Goal: Check status: Check status

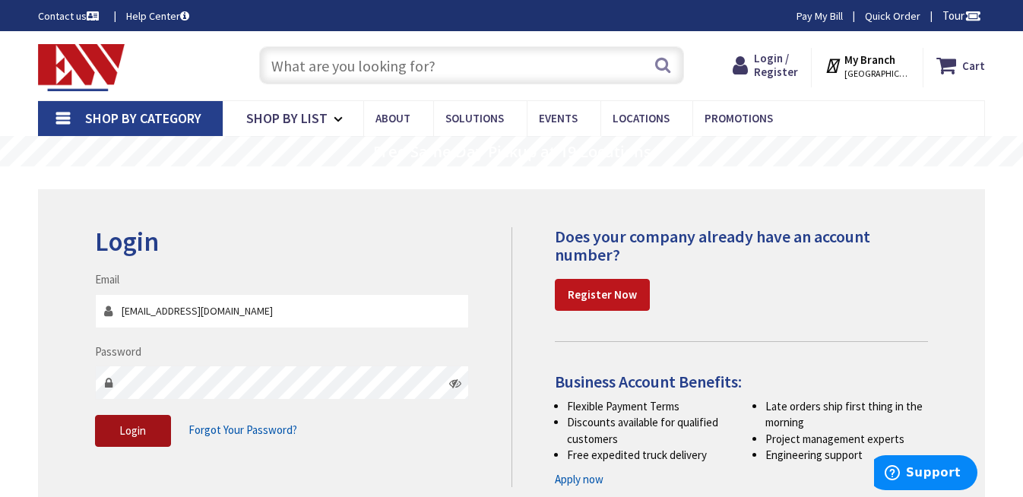
click at [139, 435] on span "Login" at bounding box center [132, 430] width 27 height 14
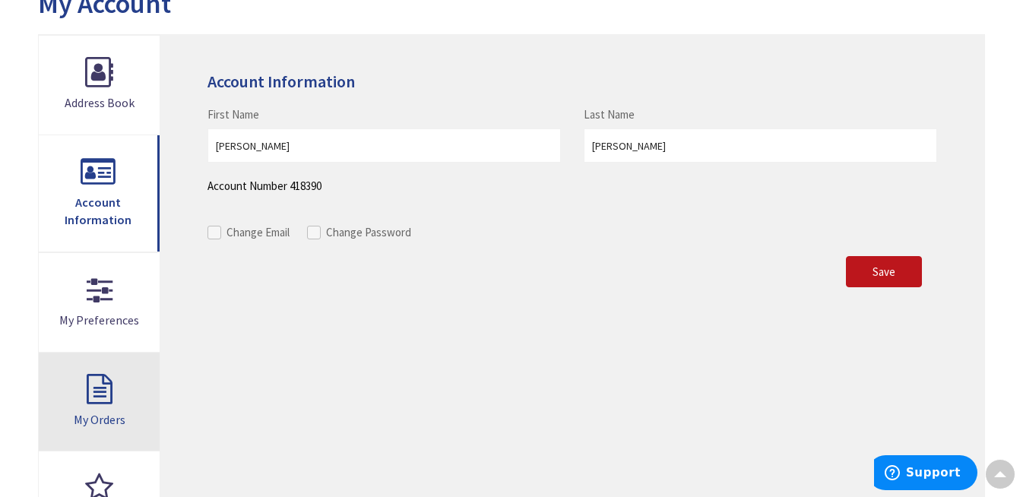
click at [103, 381] on link "My Orders" at bounding box center [99, 402] width 121 height 99
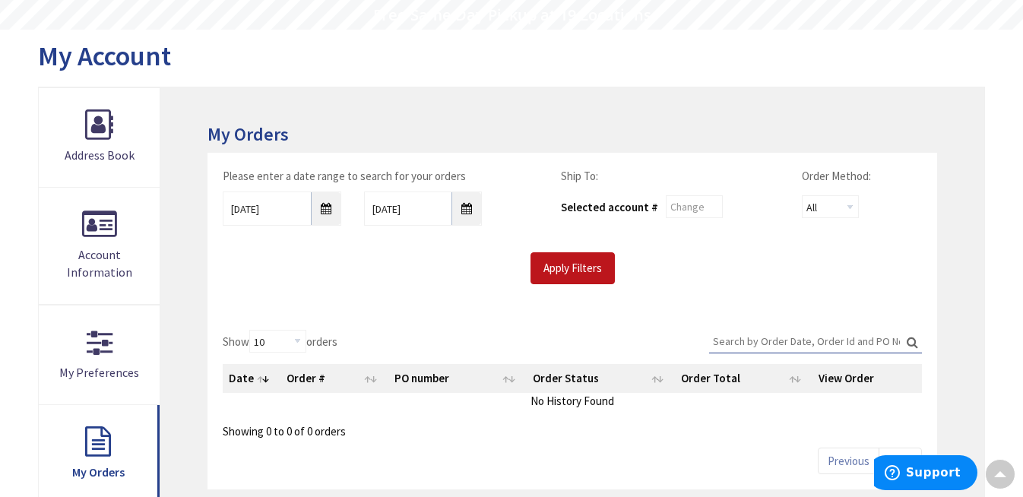
click at [737, 334] on input "Search:" at bounding box center [815, 341] width 213 height 23
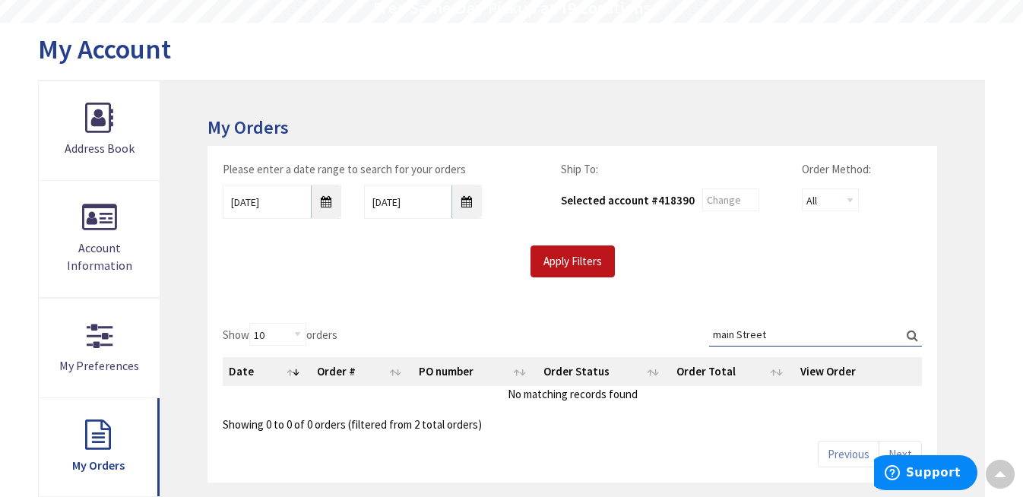
scroll to position [18, 0]
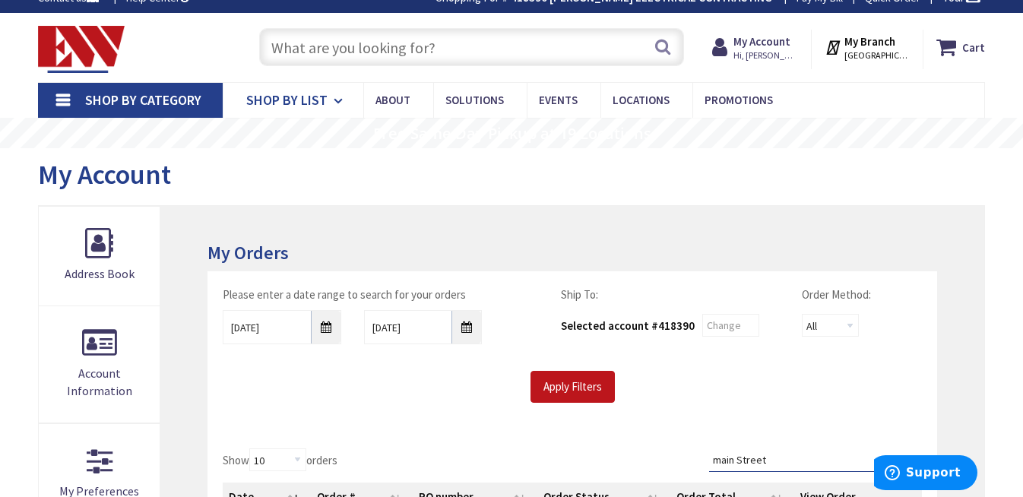
click at [334, 98] on icon at bounding box center [341, 100] width 14 height 33
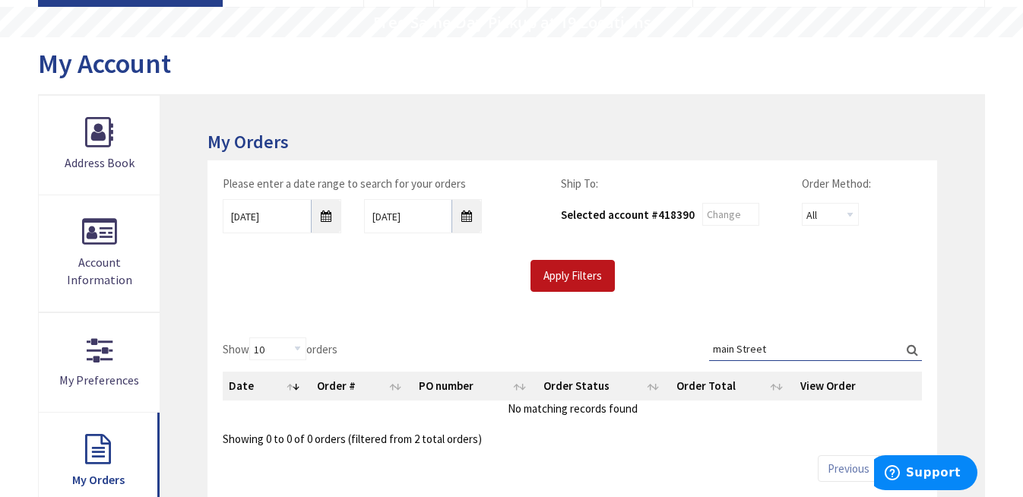
scroll to position [131, 0]
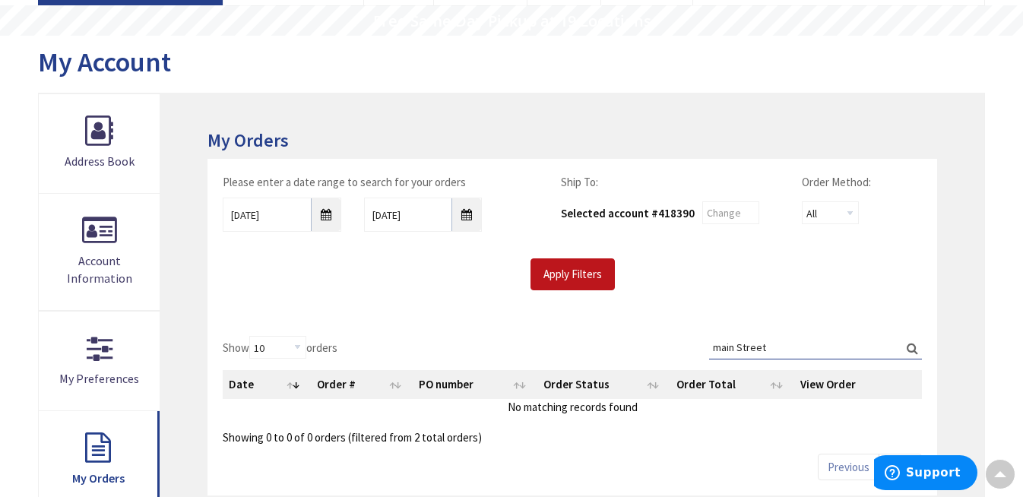
click at [785, 340] on input "main Street" at bounding box center [815, 347] width 213 height 23
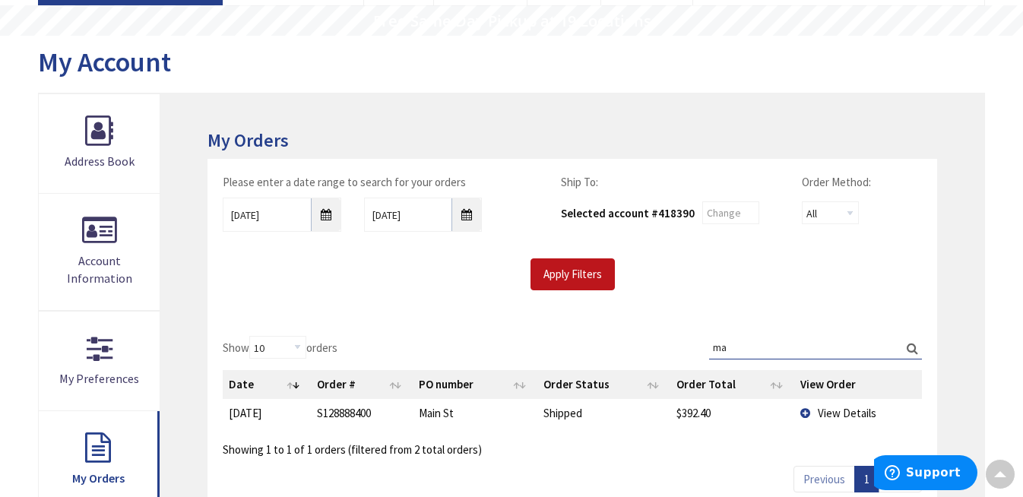
type input "m"
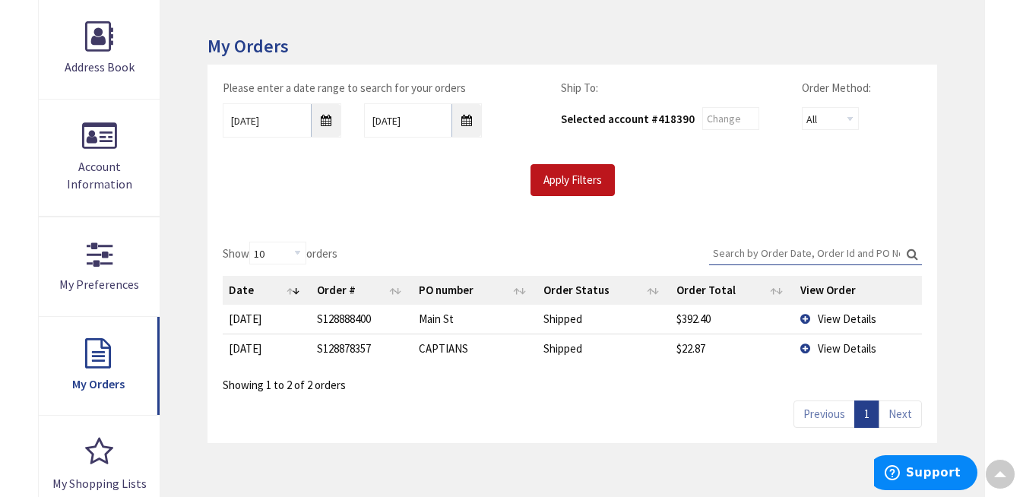
scroll to position [244, 0]
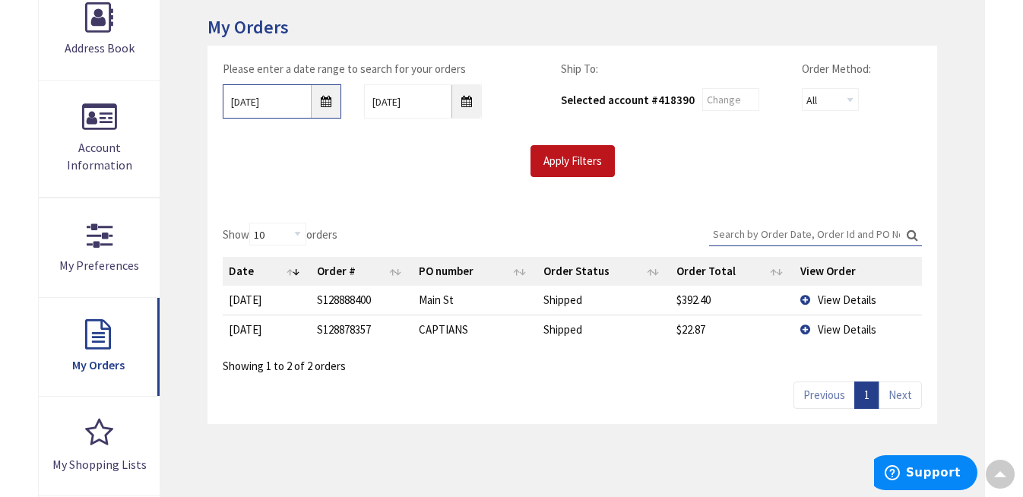
click at [324, 98] on input "9/26/2025" at bounding box center [282, 101] width 118 height 34
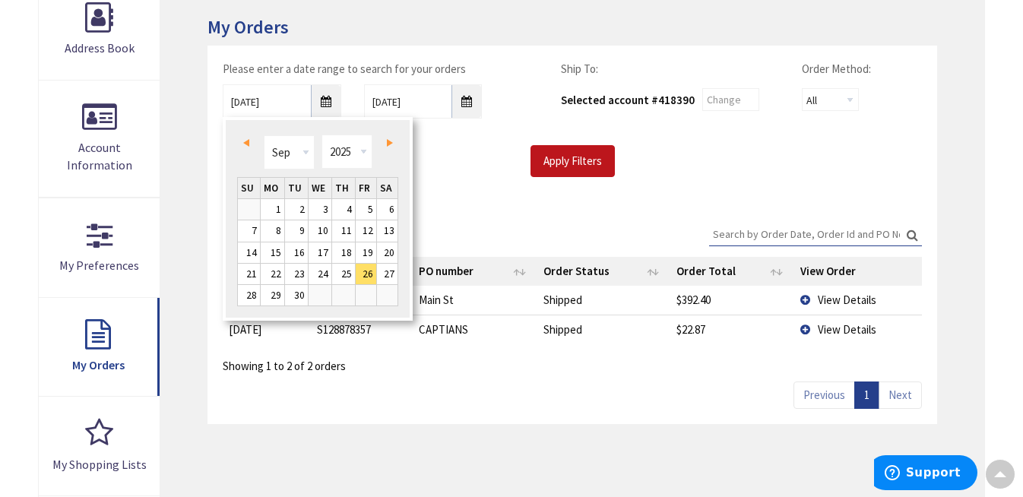
click at [246, 141] on span "Prev" at bounding box center [246, 143] width 6 height 8
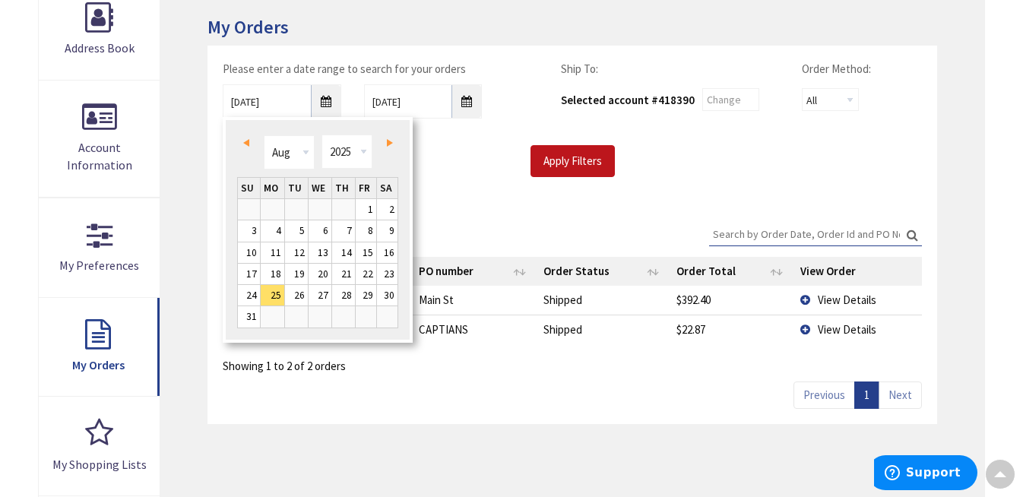
click at [249, 141] on span "Prev" at bounding box center [246, 143] width 6 height 8
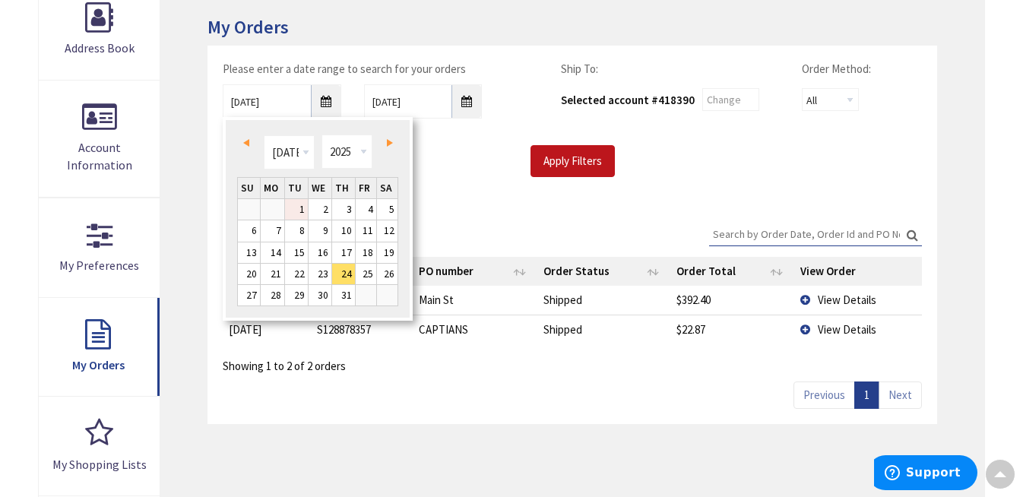
click at [301, 204] on link "1" at bounding box center [296, 209] width 23 height 21
type input "07/01/2025"
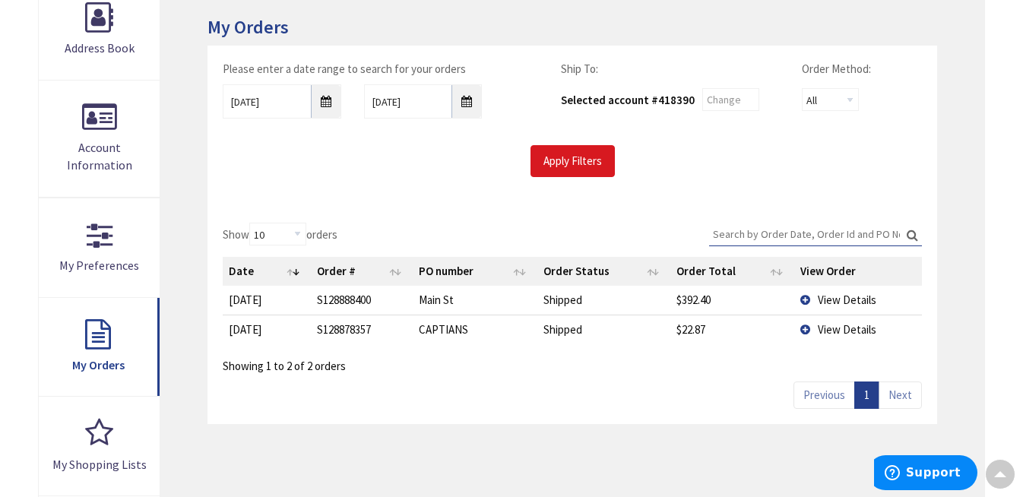
click at [588, 158] on input "Apply Filters" at bounding box center [573, 161] width 84 height 32
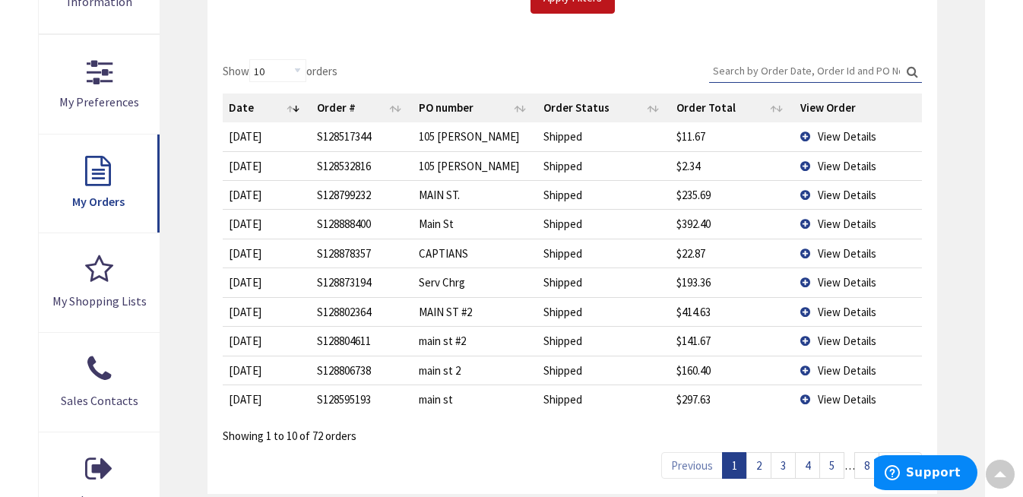
scroll to position [407, 0]
click at [763, 457] on link "2" at bounding box center [758, 466] width 25 height 27
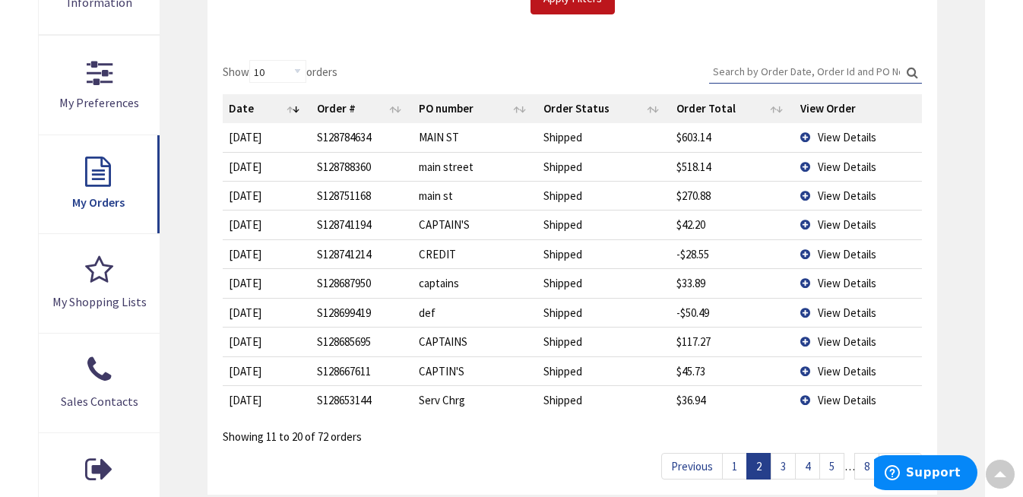
click at [781, 458] on link "3" at bounding box center [783, 466] width 25 height 27
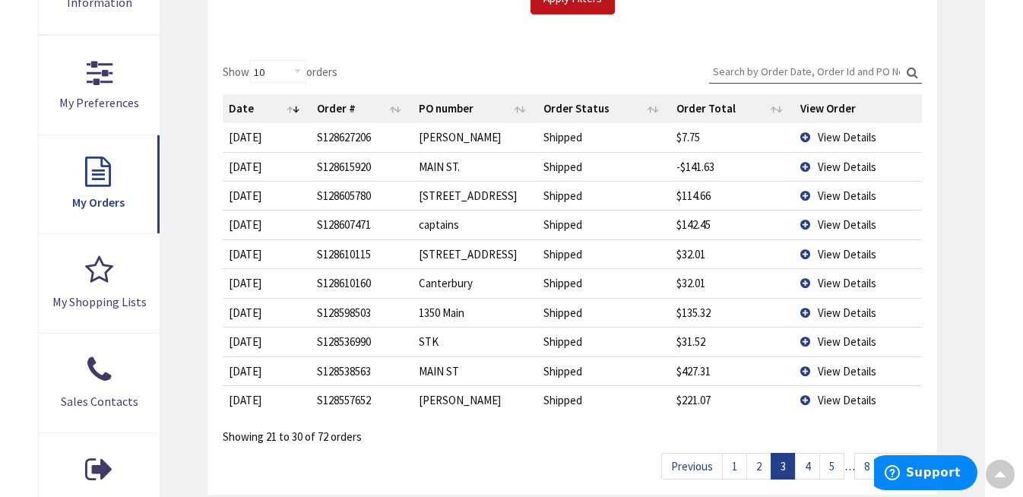
click at [812, 458] on link "4" at bounding box center [807, 466] width 25 height 27
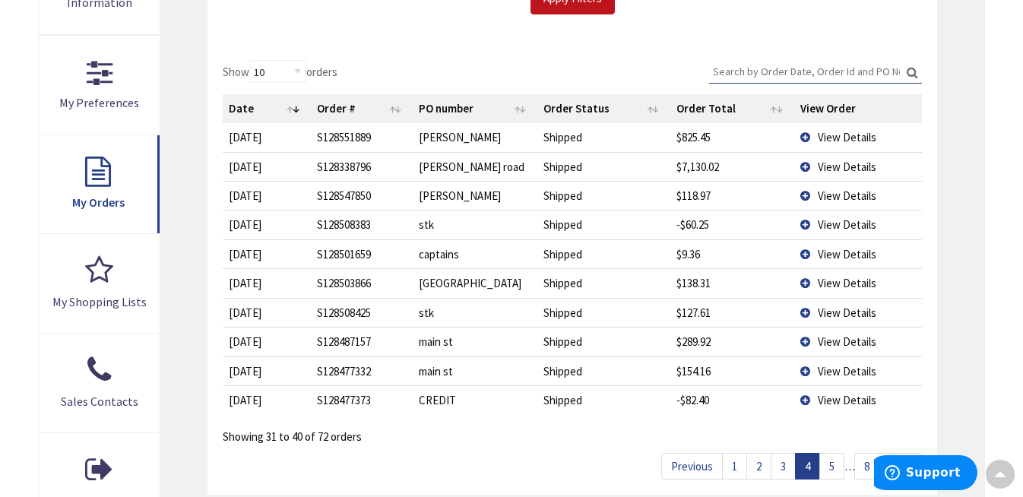
click at [829, 456] on link "5" at bounding box center [831, 466] width 25 height 27
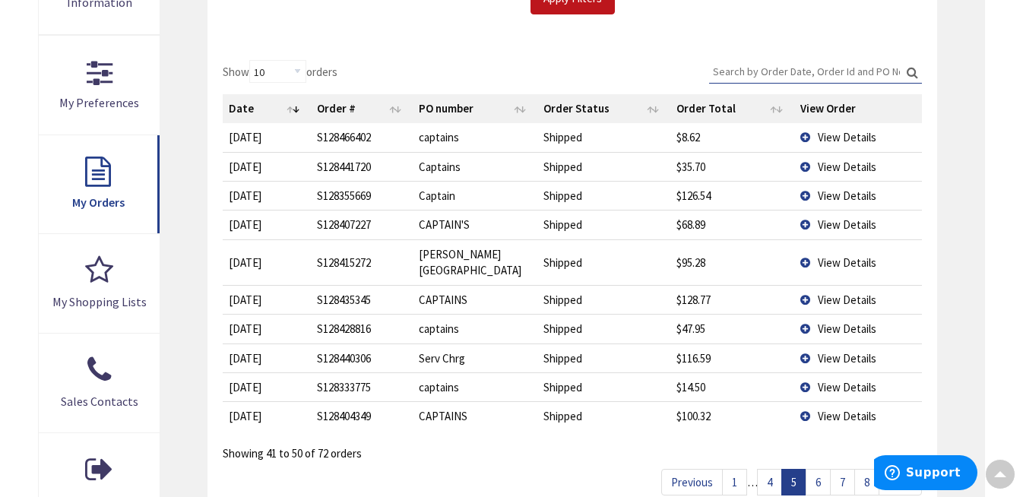
click at [820, 469] on link "6" at bounding box center [818, 482] width 25 height 27
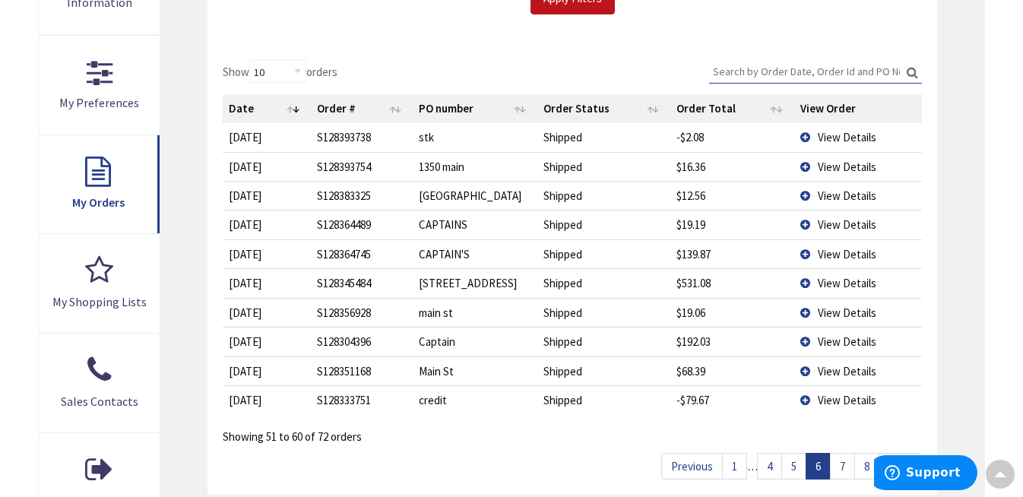
click at [841, 459] on link "7" at bounding box center [842, 466] width 25 height 27
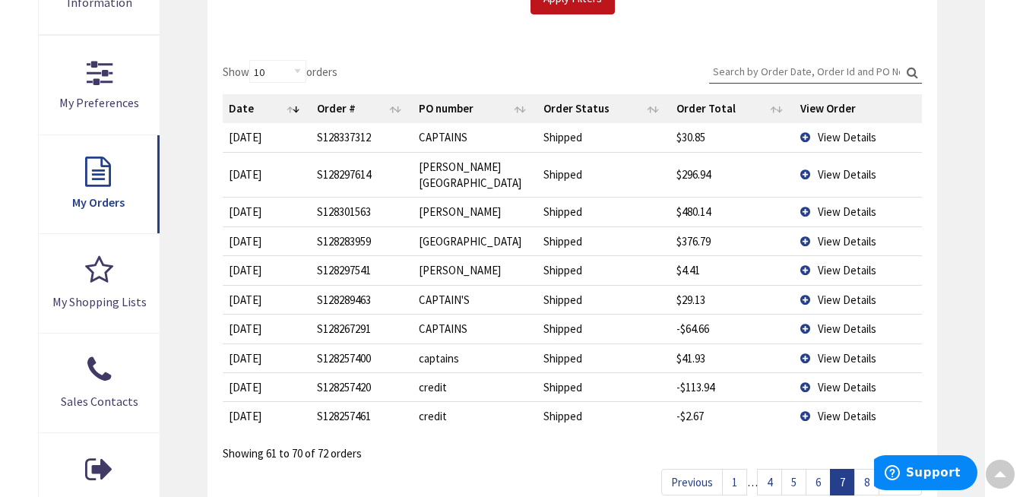
click at [868, 469] on link "8" at bounding box center [866, 482] width 25 height 27
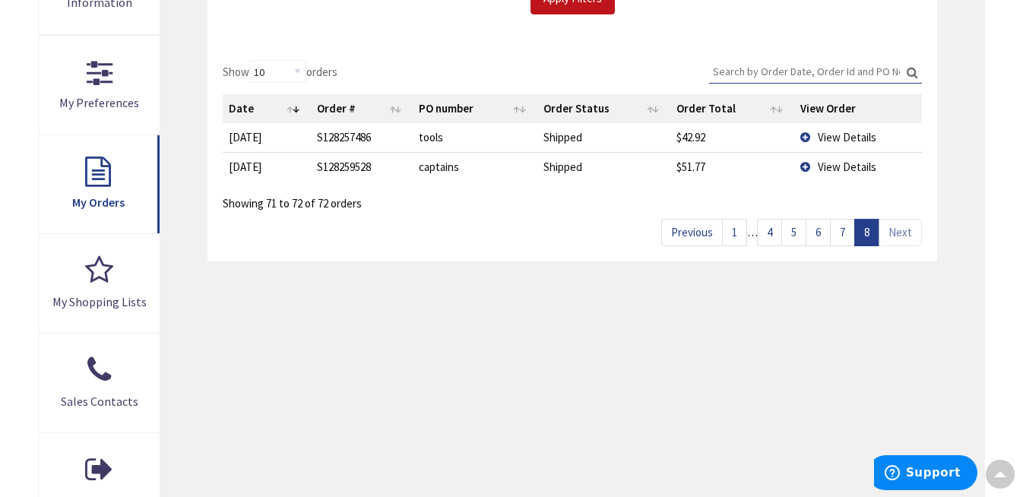
click at [839, 233] on link "7" at bounding box center [842, 232] width 25 height 27
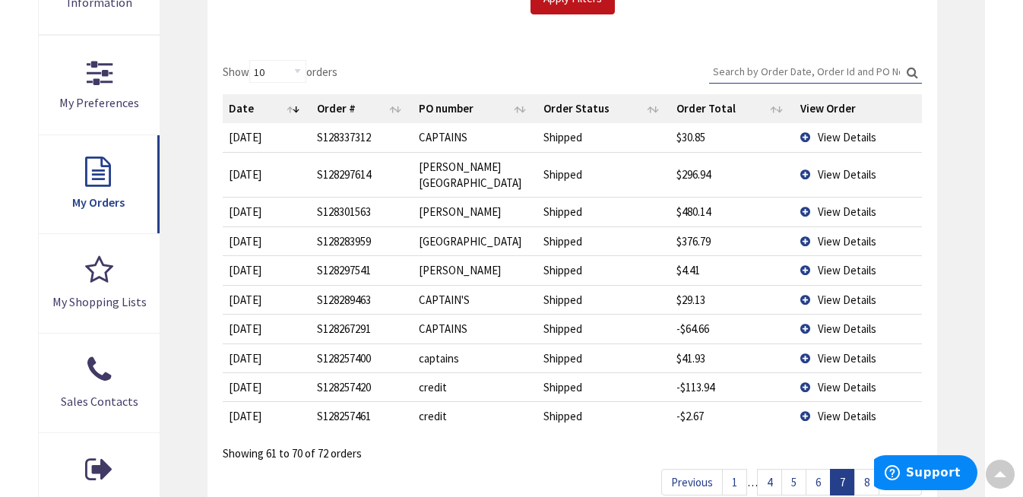
click at [817, 469] on link "6" at bounding box center [818, 482] width 25 height 27
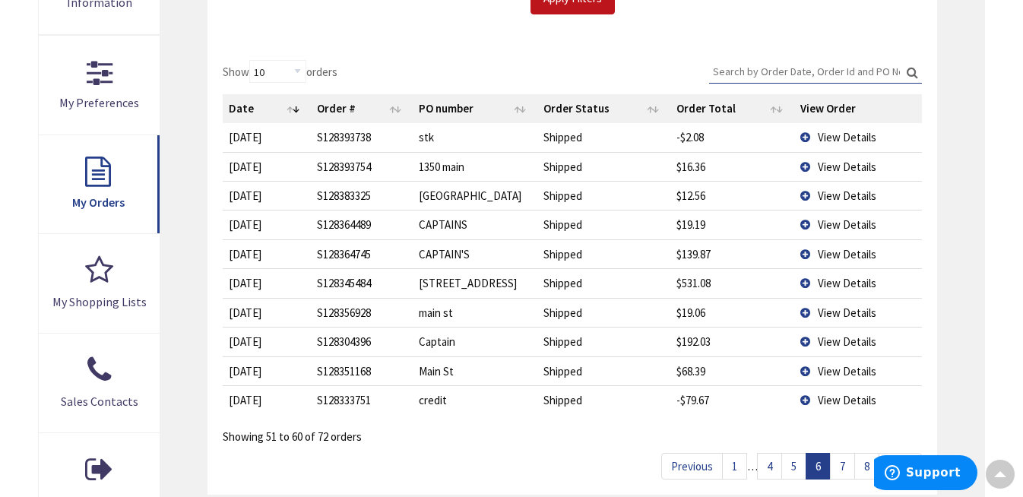
click at [807, 363] on td "View Details" at bounding box center [858, 371] width 128 height 29
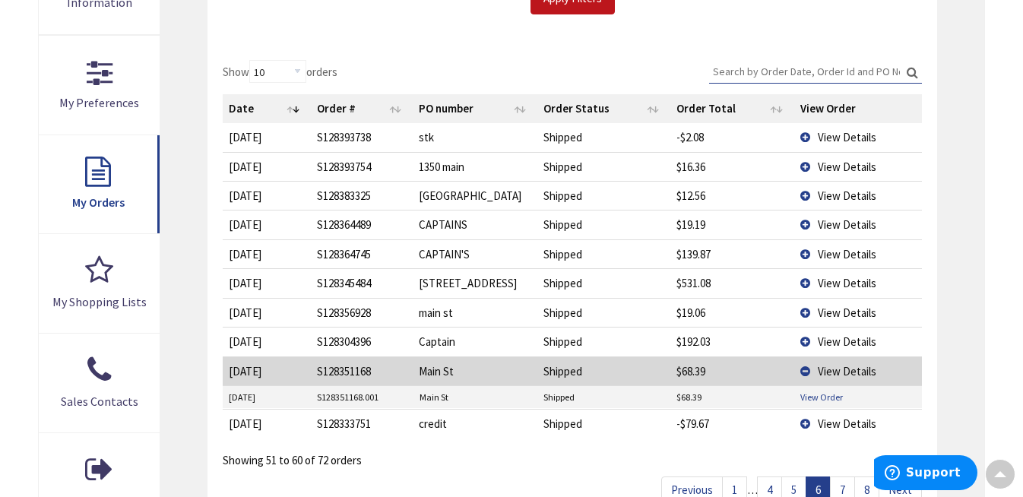
click at [813, 392] on link "View Order" at bounding box center [821, 397] width 43 height 13
click at [803, 308] on td "View Details" at bounding box center [858, 312] width 128 height 29
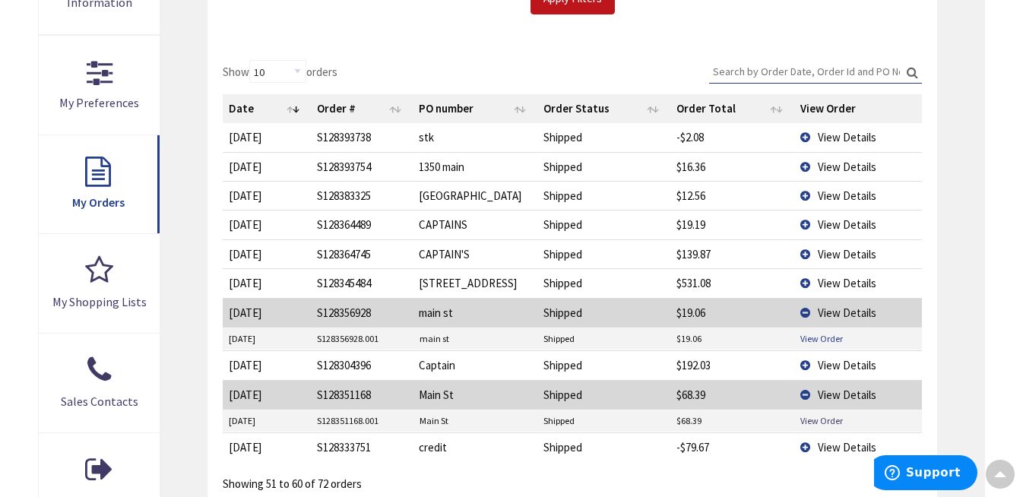
click at [818, 334] on link "View Order" at bounding box center [821, 338] width 43 height 13
click at [807, 277] on td "View Details" at bounding box center [858, 282] width 128 height 29
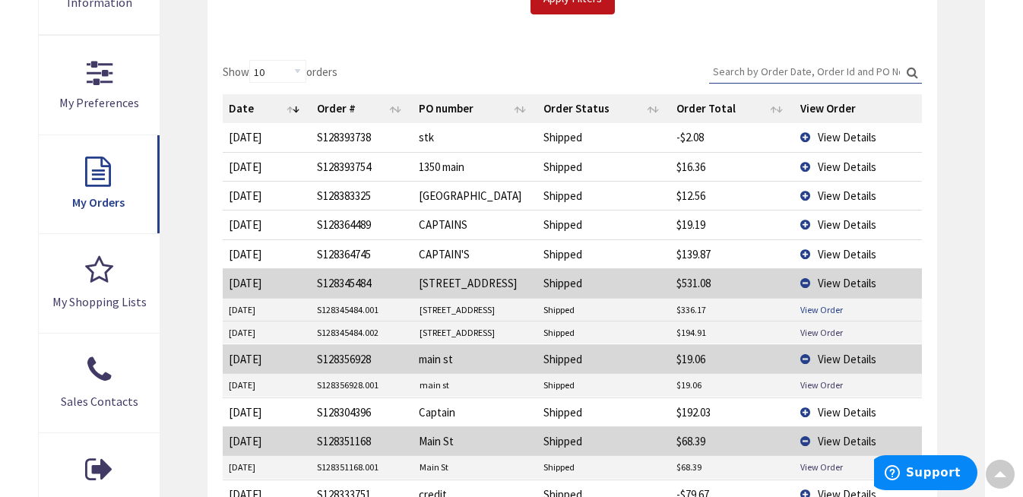
click at [818, 308] on link "View Order" at bounding box center [821, 309] width 43 height 13
click at [813, 328] on link "View Order" at bounding box center [821, 332] width 43 height 13
click at [822, 192] on span "View Details" at bounding box center [847, 196] width 59 height 14
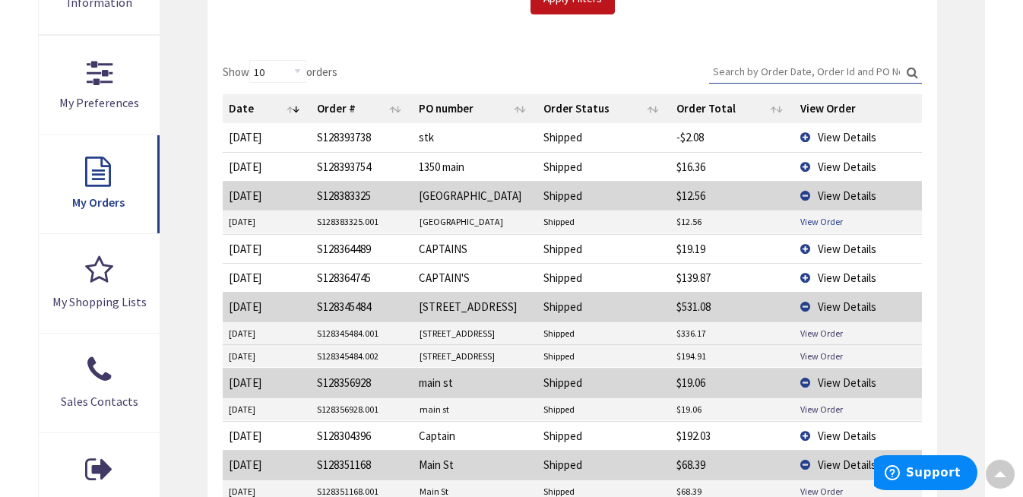
click at [826, 218] on link "View Order" at bounding box center [821, 221] width 43 height 13
click at [829, 160] on span "View Details" at bounding box center [847, 167] width 59 height 14
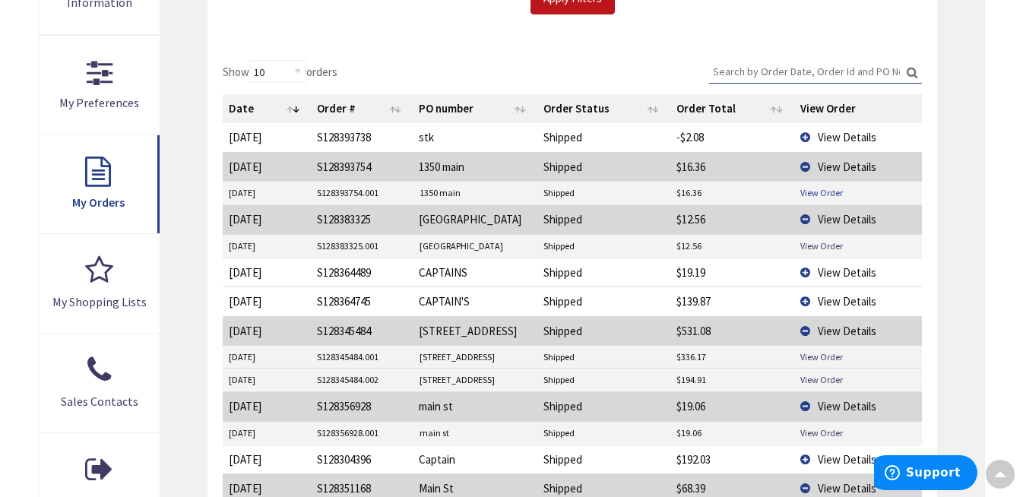
click at [821, 189] on link "View Order" at bounding box center [821, 192] width 43 height 13
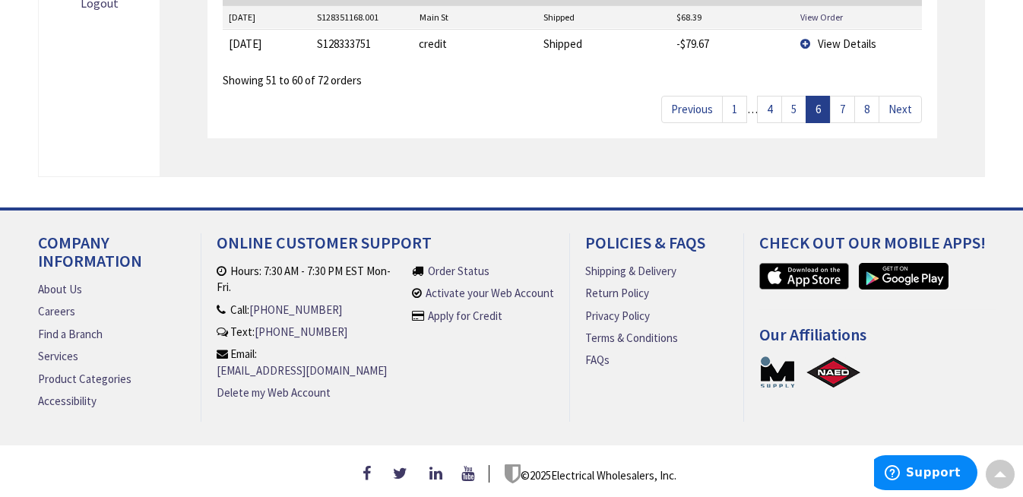
scroll to position [904, 0]
click at [791, 106] on link "5" at bounding box center [793, 110] width 25 height 27
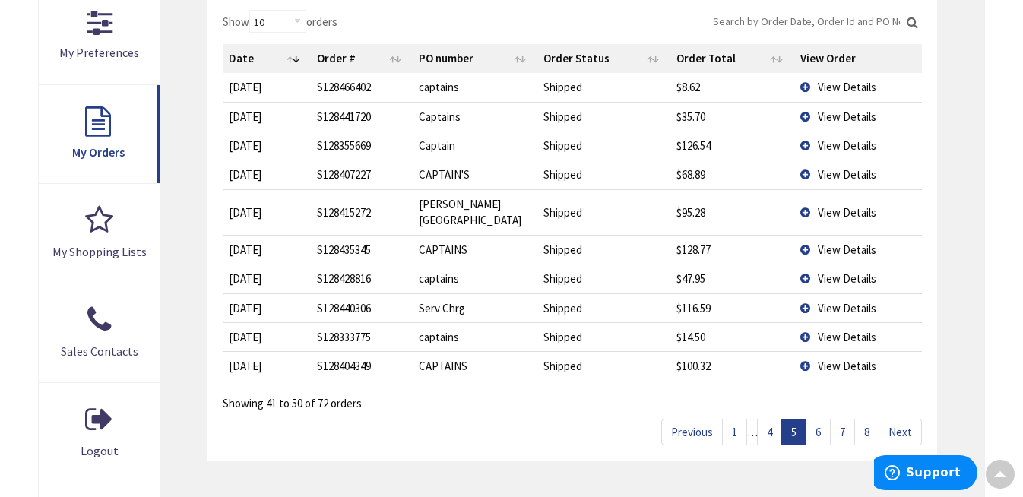
scroll to position [448, 0]
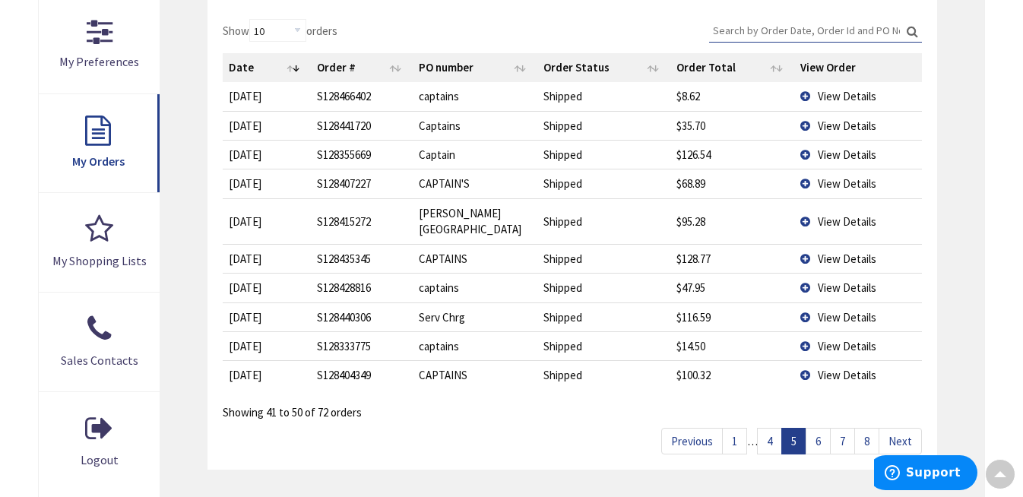
click at [766, 428] on link "4" at bounding box center [769, 441] width 25 height 27
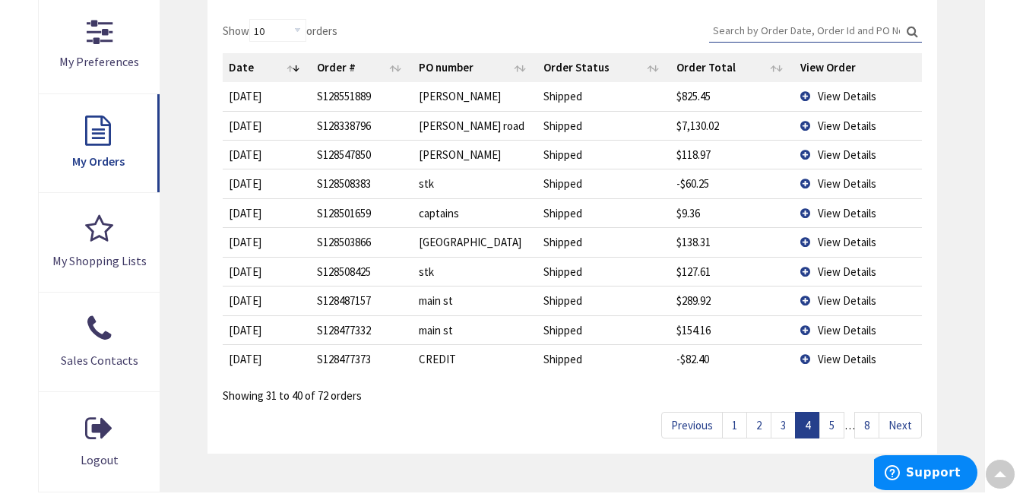
click at [803, 326] on td "View Details" at bounding box center [858, 329] width 128 height 29
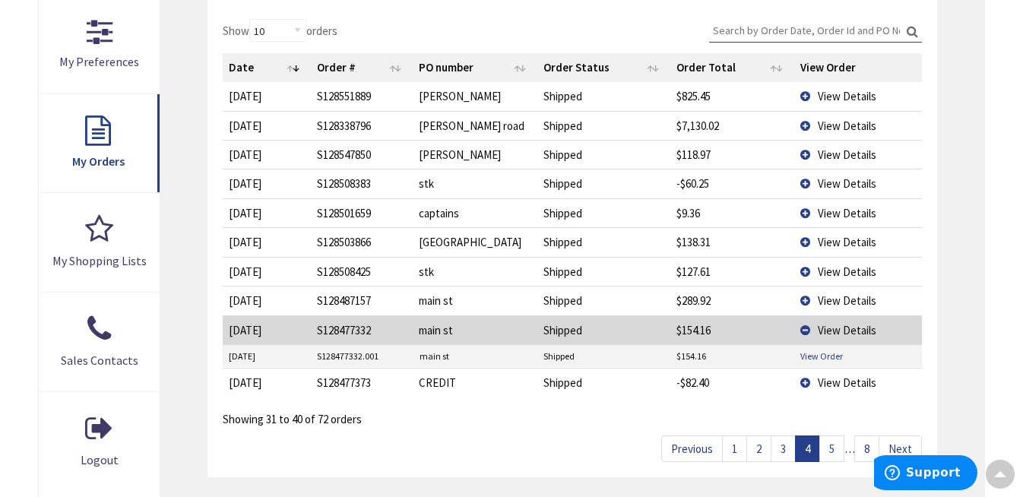
click at [819, 353] on link "View Order" at bounding box center [821, 356] width 43 height 13
click at [803, 294] on td "View Details" at bounding box center [858, 300] width 128 height 29
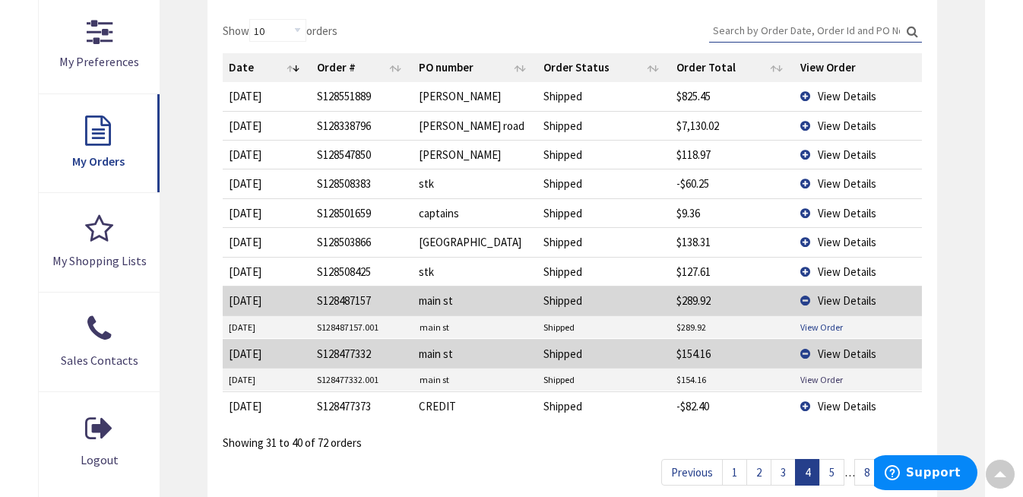
click at [814, 322] on link "View Order" at bounding box center [821, 327] width 43 height 13
click at [805, 266] on td "View Details" at bounding box center [858, 271] width 128 height 29
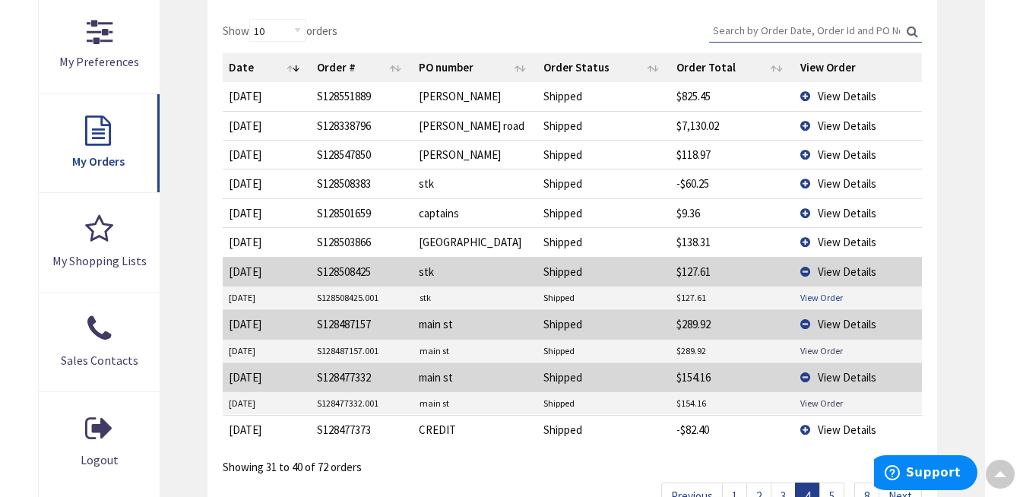
click at [816, 294] on link "View Order" at bounding box center [821, 297] width 43 height 13
click at [804, 237] on td "View Details" at bounding box center [858, 241] width 128 height 29
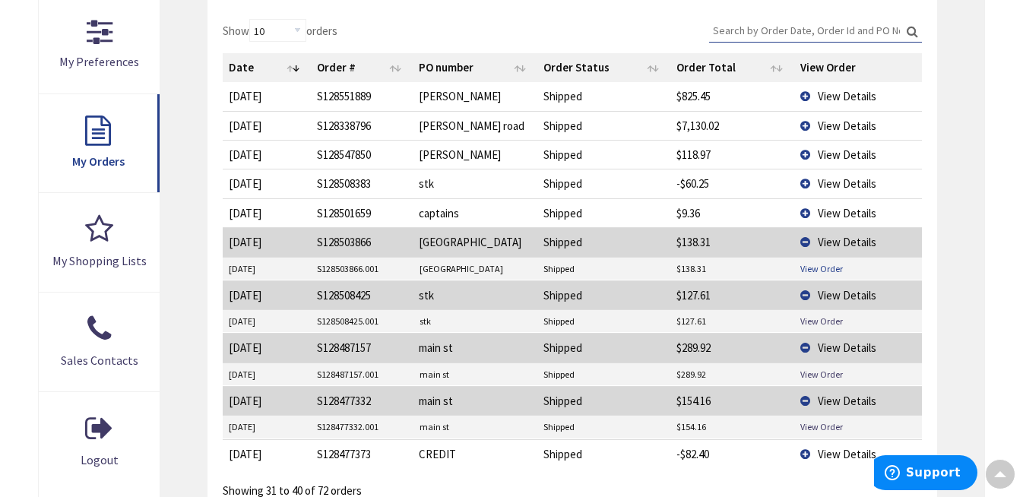
click at [811, 265] on link "View Order" at bounding box center [821, 268] width 43 height 13
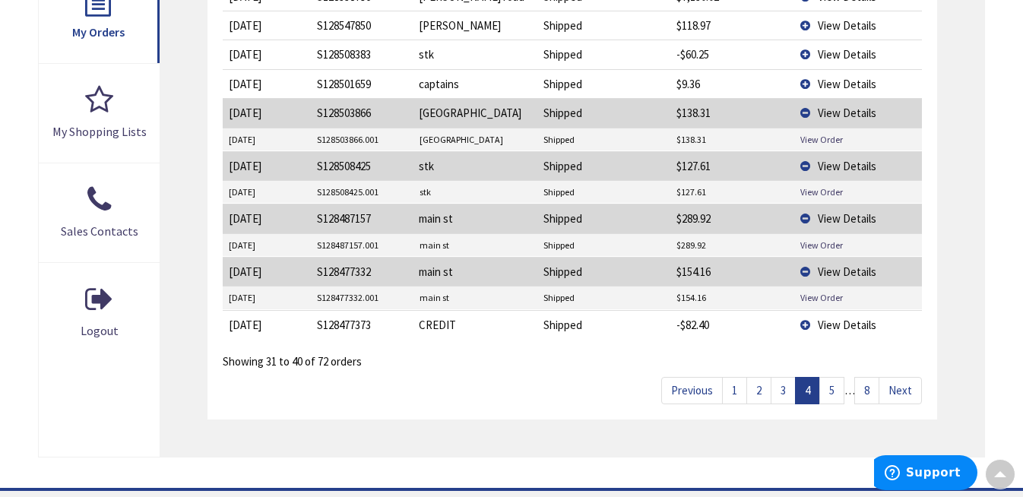
scroll to position [580, 0]
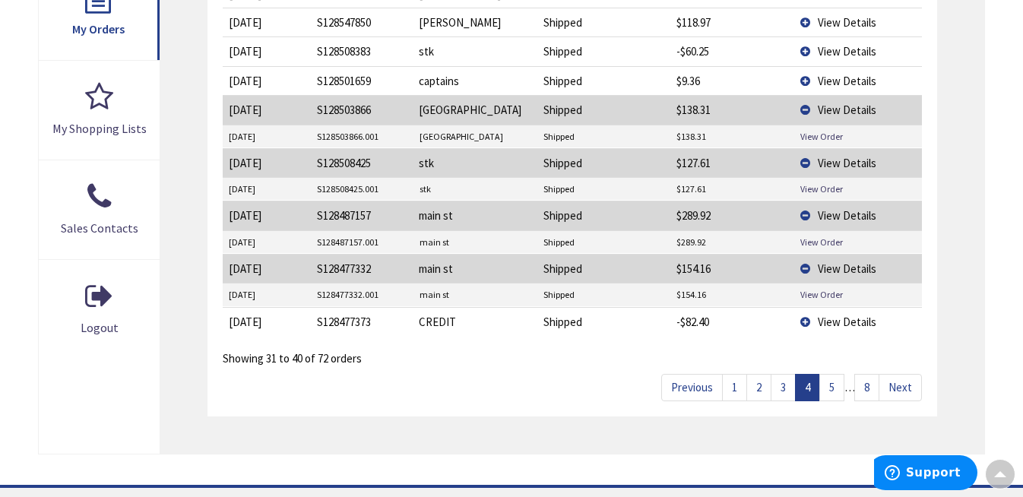
click at [788, 379] on link "3" at bounding box center [783, 387] width 25 height 27
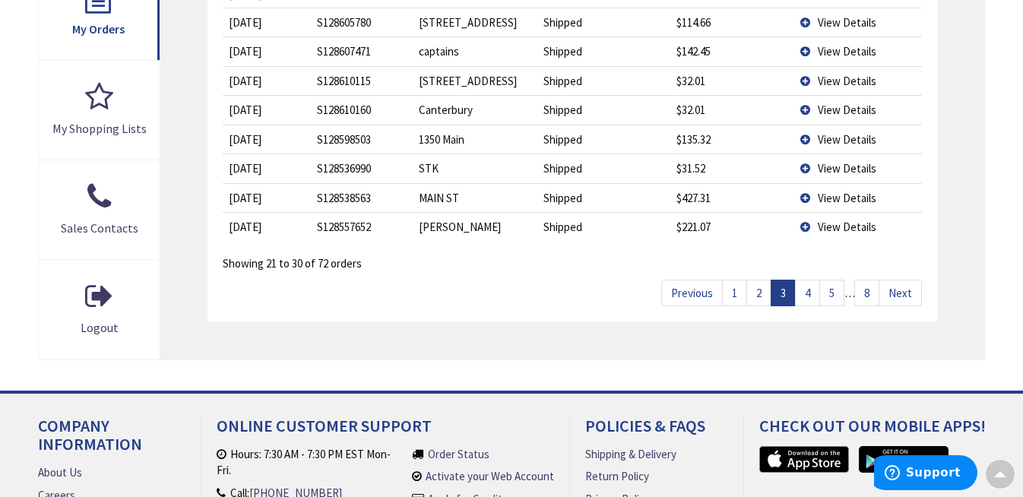
click at [807, 192] on td "View Details" at bounding box center [858, 197] width 128 height 29
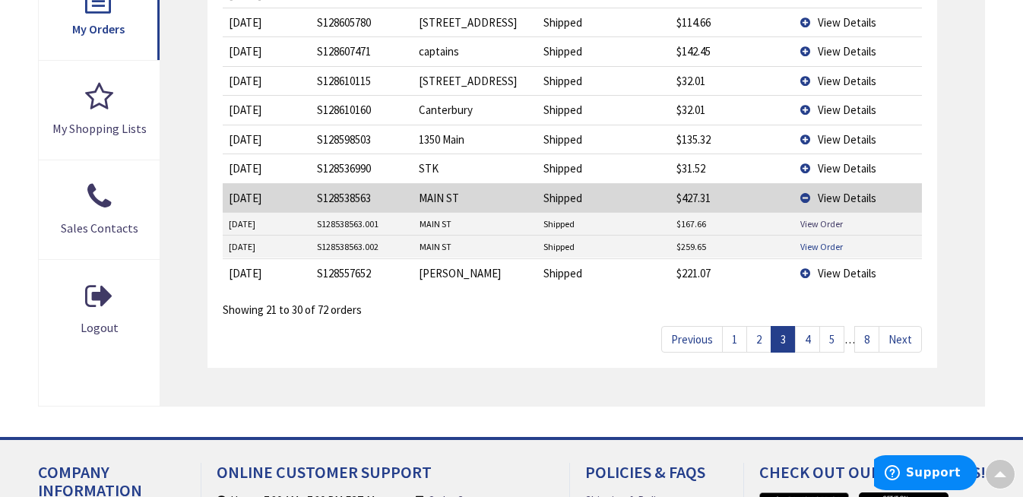
click at [818, 241] on link "View Order" at bounding box center [821, 246] width 43 height 13
click at [807, 217] on link "View Order" at bounding box center [821, 223] width 43 height 13
click at [833, 163] on span "View Details" at bounding box center [847, 168] width 59 height 14
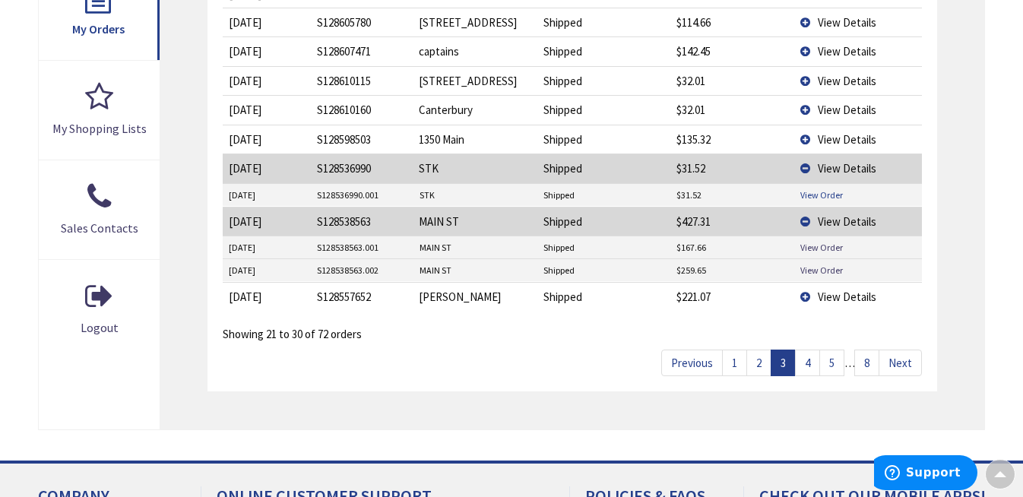
click at [824, 189] on link "View Order" at bounding box center [821, 195] width 43 height 13
click at [807, 134] on td "View Details" at bounding box center [858, 139] width 128 height 29
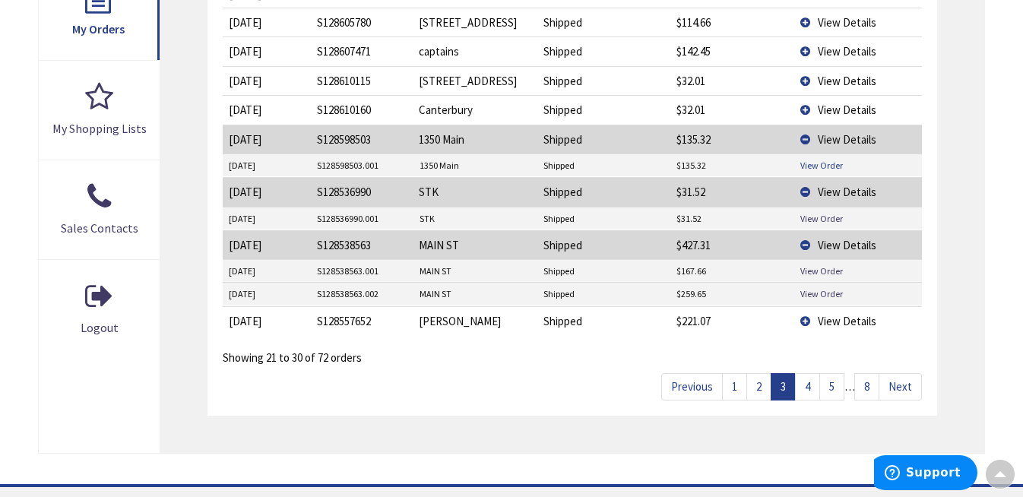
click at [816, 159] on link "View Order" at bounding box center [821, 165] width 43 height 13
click at [829, 78] on span "View Details" at bounding box center [847, 81] width 59 height 14
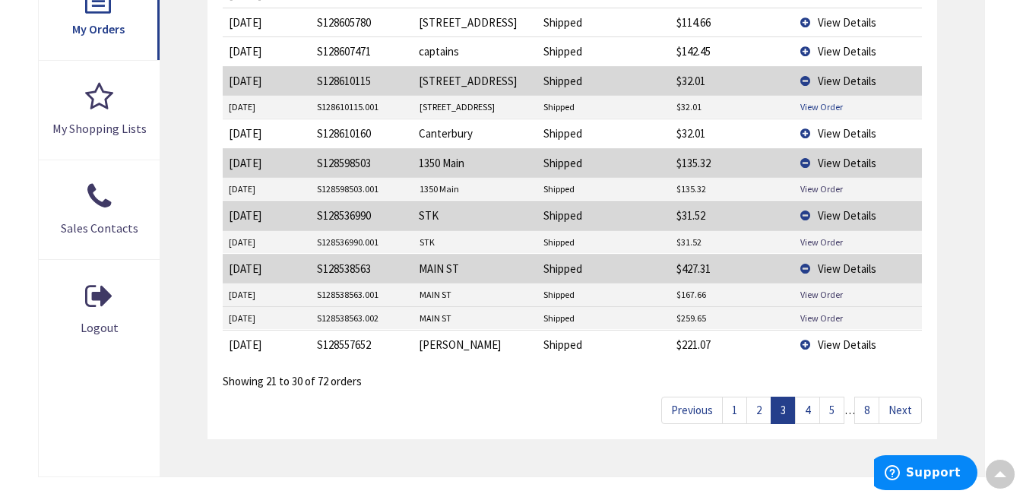
click at [820, 101] on link "View Order" at bounding box center [821, 106] width 43 height 13
click at [804, 19] on td "View Details" at bounding box center [858, 22] width 128 height 29
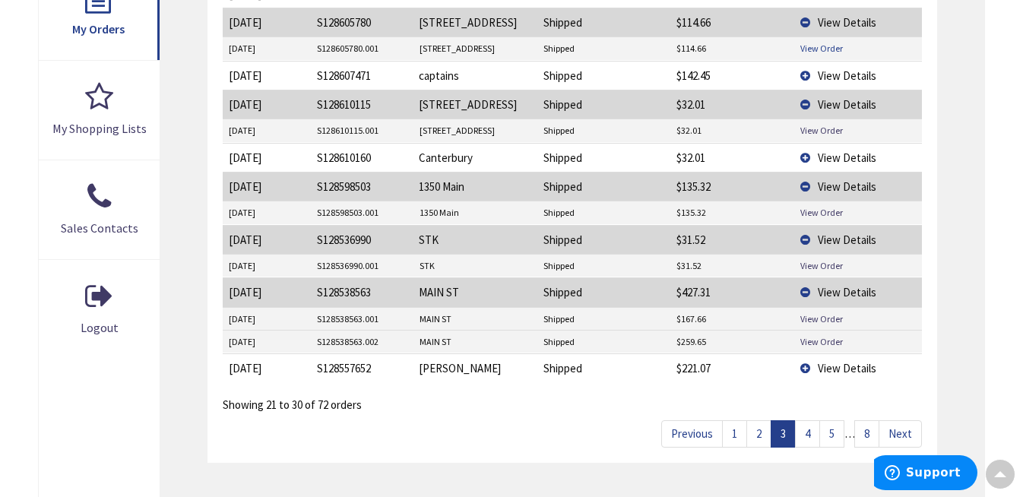
click at [812, 44] on link "View Order" at bounding box center [821, 48] width 43 height 13
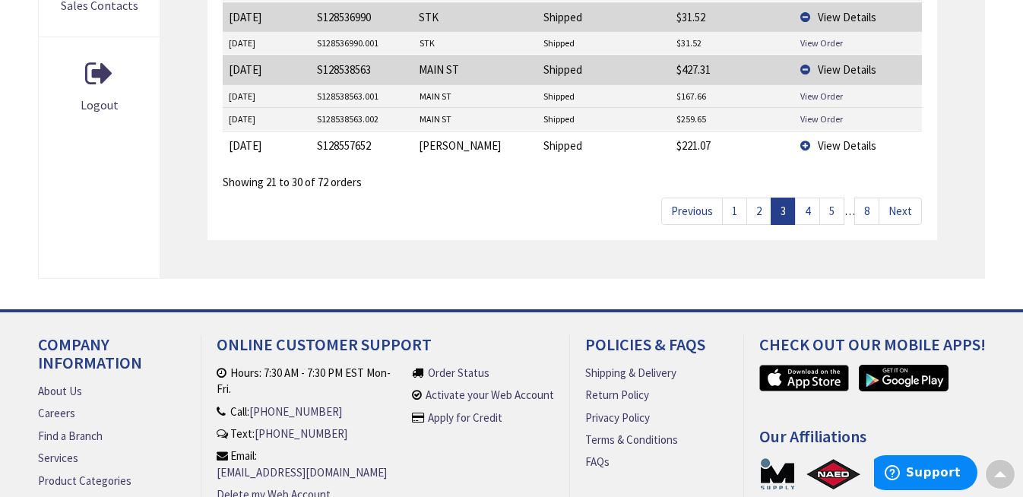
scroll to position [804, 0]
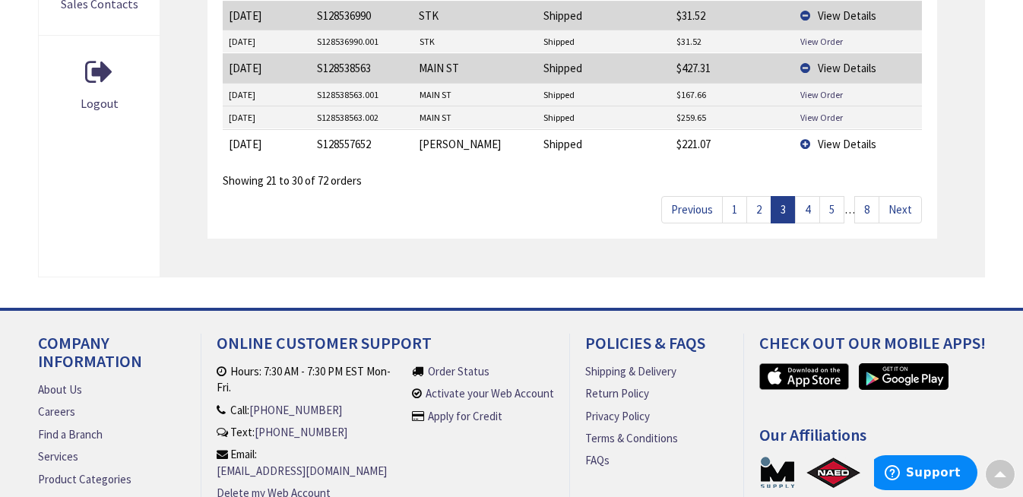
click at [756, 206] on link "2" at bounding box center [758, 209] width 25 height 27
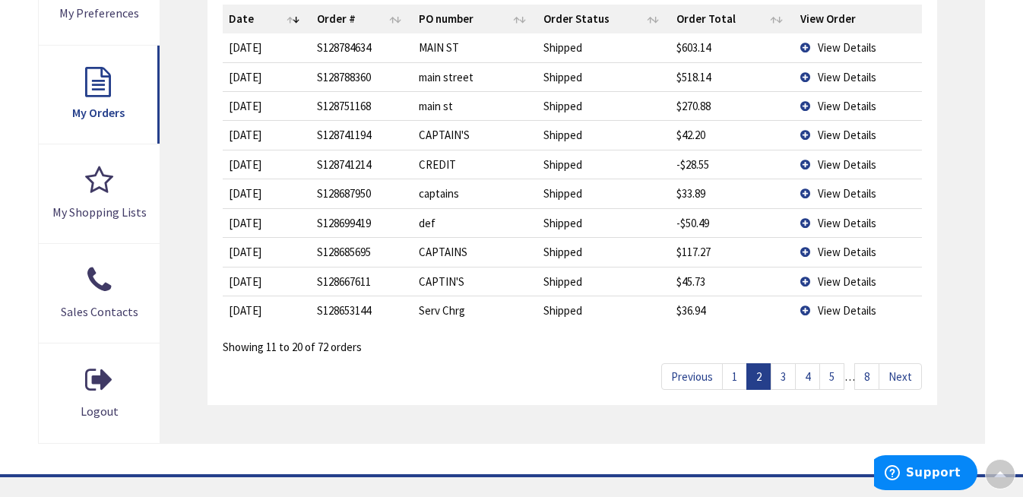
scroll to position [493, 0]
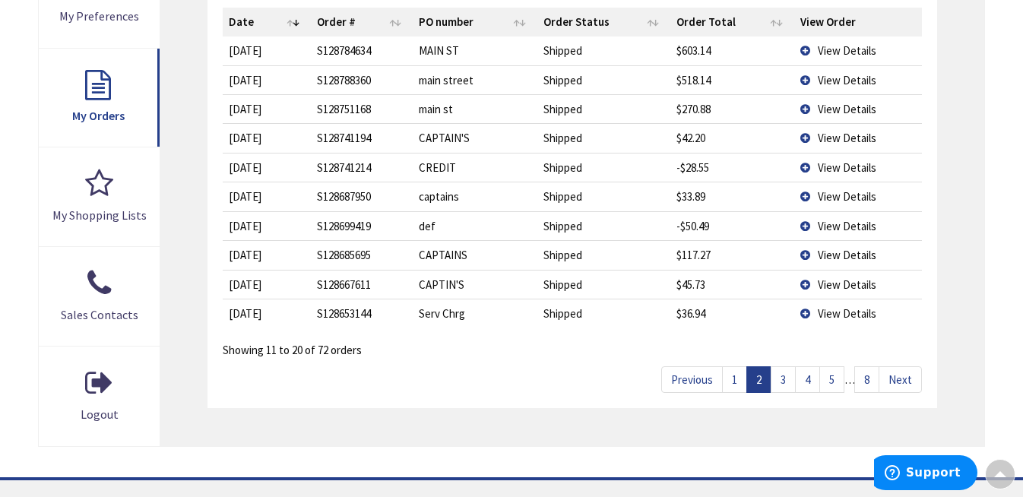
click at [807, 104] on td "View Details" at bounding box center [858, 108] width 128 height 29
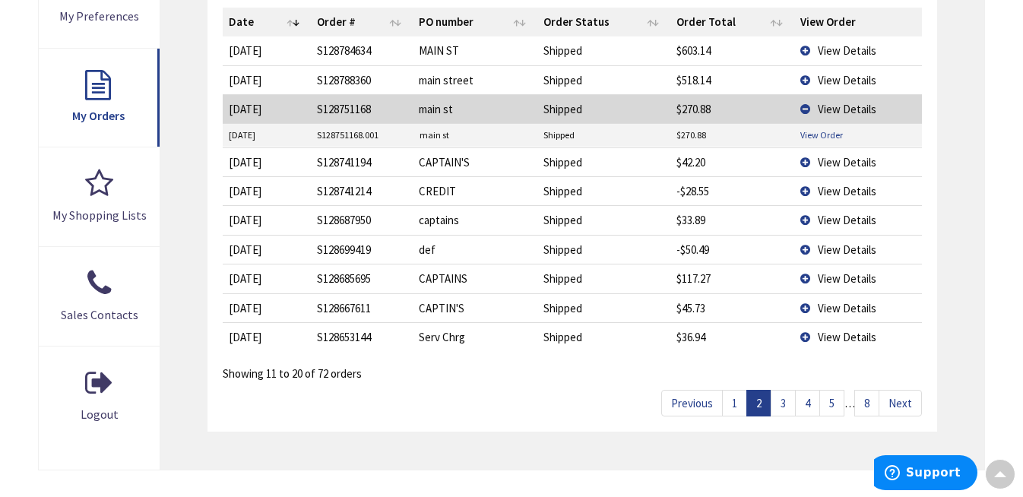
click at [816, 131] on link "View Order" at bounding box center [821, 134] width 43 height 13
click at [807, 76] on td "View Details" at bounding box center [858, 79] width 128 height 29
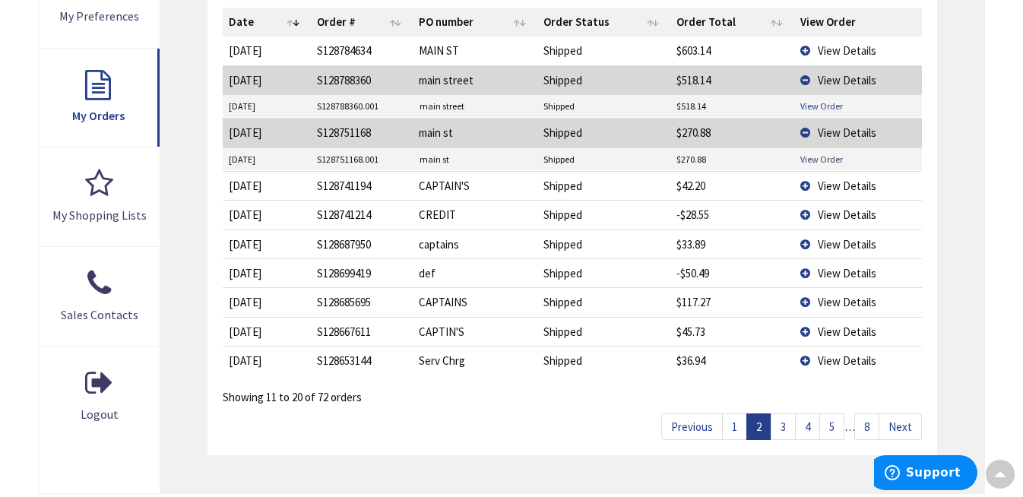
click at [814, 105] on link "View Order" at bounding box center [821, 106] width 43 height 13
click at [806, 45] on td "View Details" at bounding box center [858, 50] width 128 height 28
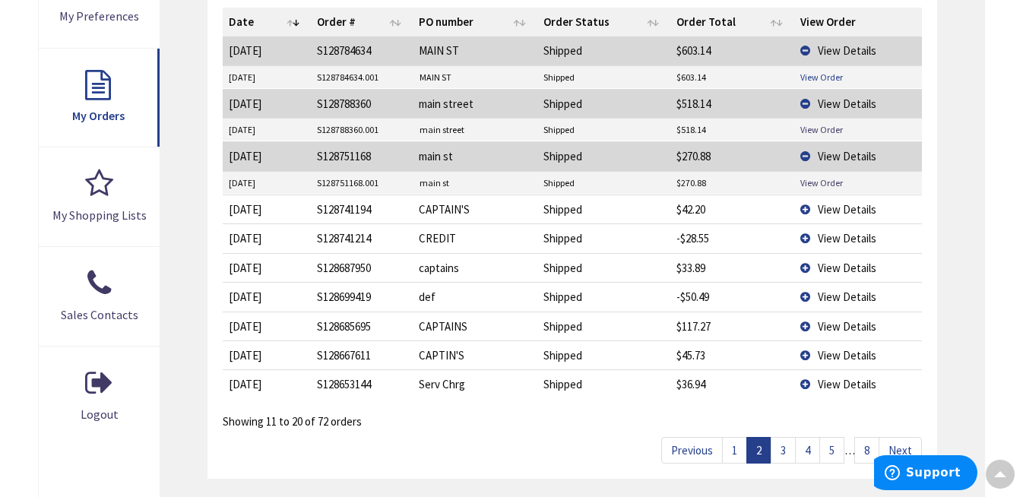
click at [831, 71] on link "View Order" at bounding box center [821, 77] width 43 height 13
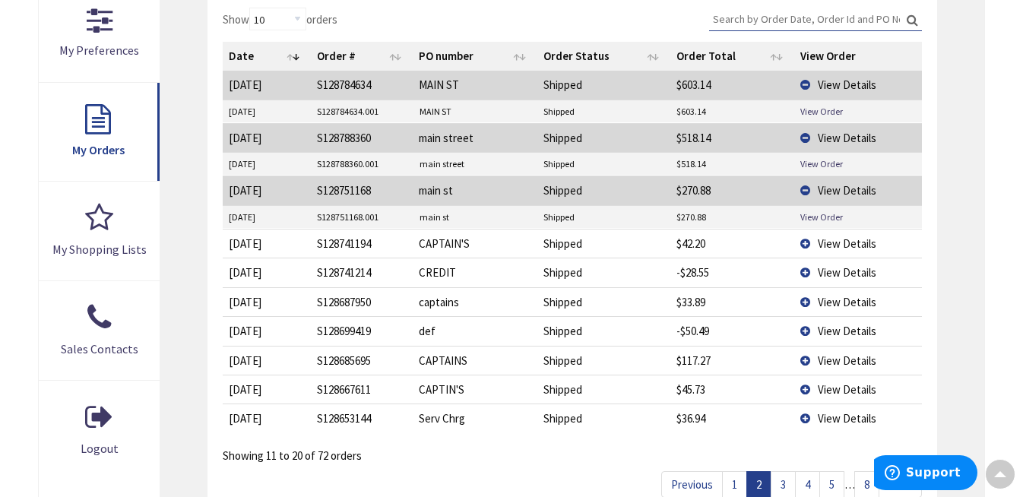
scroll to position [451, 0]
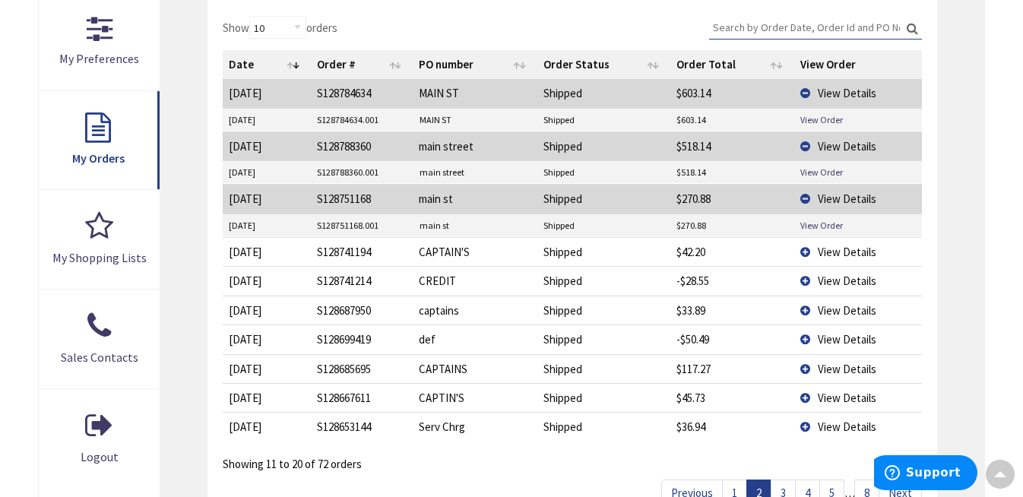
click at [731, 480] on link "1" at bounding box center [734, 493] width 25 height 27
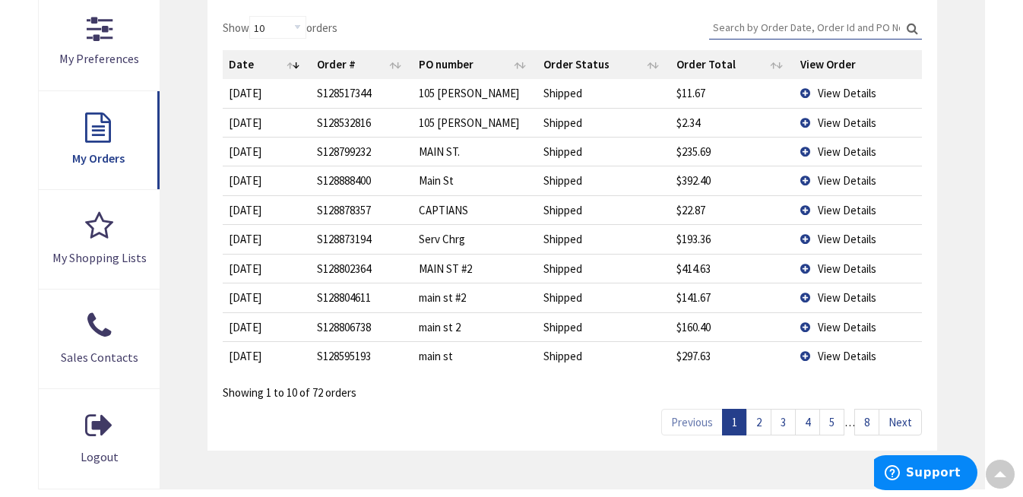
click at [805, 352] on td "View Details" at bounding box center [858, 355] width 128 height 29
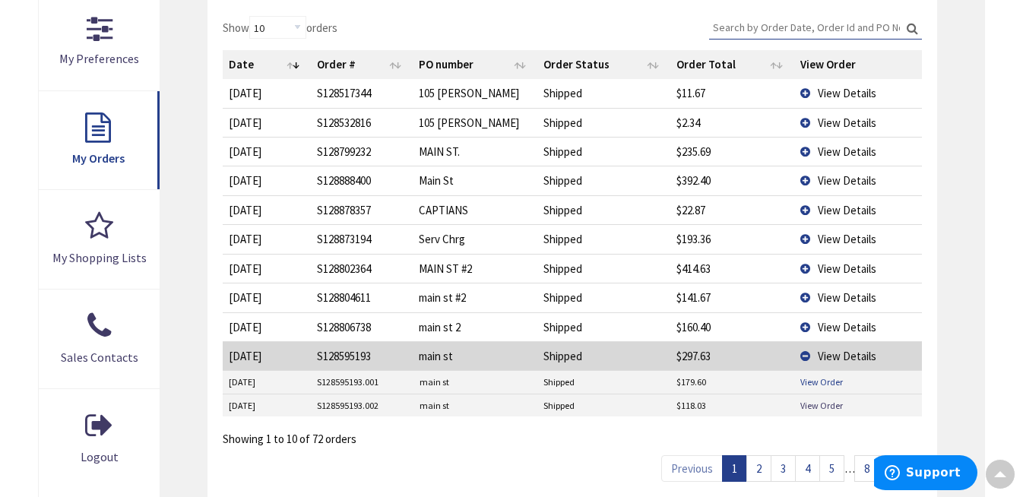
click at [810, 377] on link "View Order" at bounding box center [821, 382] width 43 height 13
click at [819, 401] on link "View Order" at bounding box center [821, 405] width 43 height 13
click at [808, 176] on td "View Details" at bounding box center [858, 180] width 128 height 29
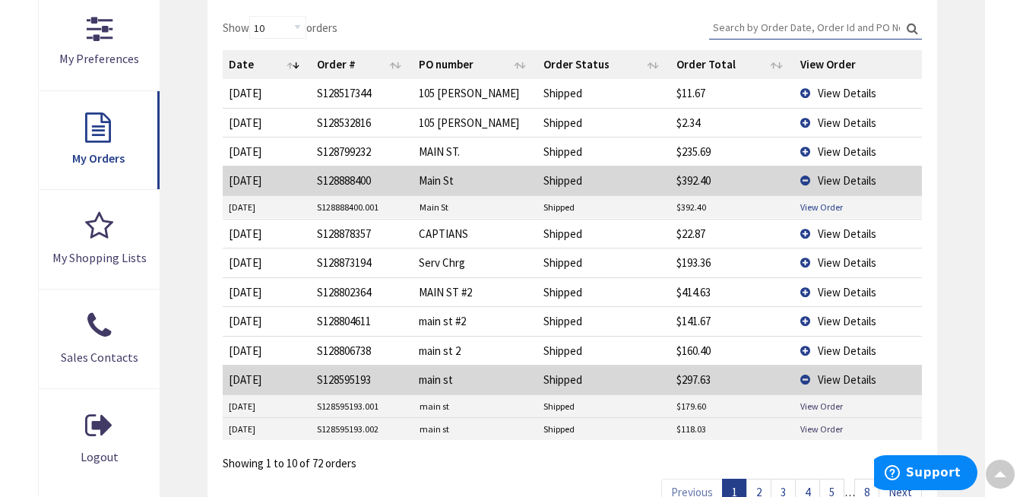
click at [817, 204] on link "View Order" at bounding box center [821, 207] width 43 height 13
click at [804, 147] on td "View Details" at bounding box center [858, 151] width 128 height 29
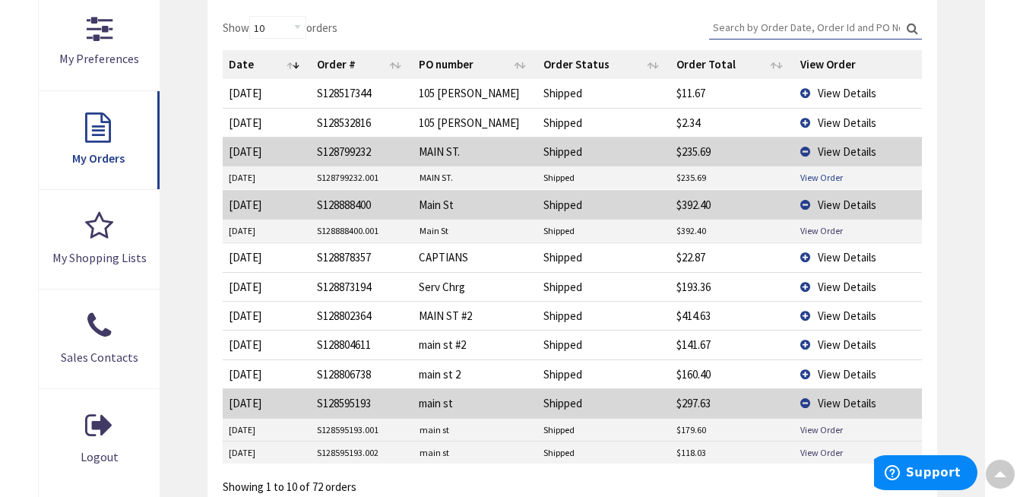
click at [817, 175] on link "View Order" at bounding box center [821, 177] width 43 height 13
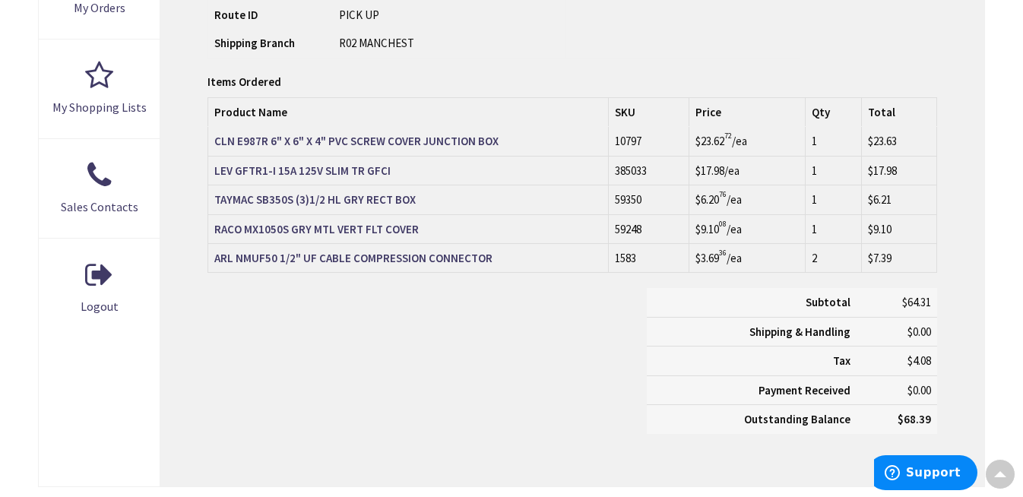
scroll to position [601, 0]
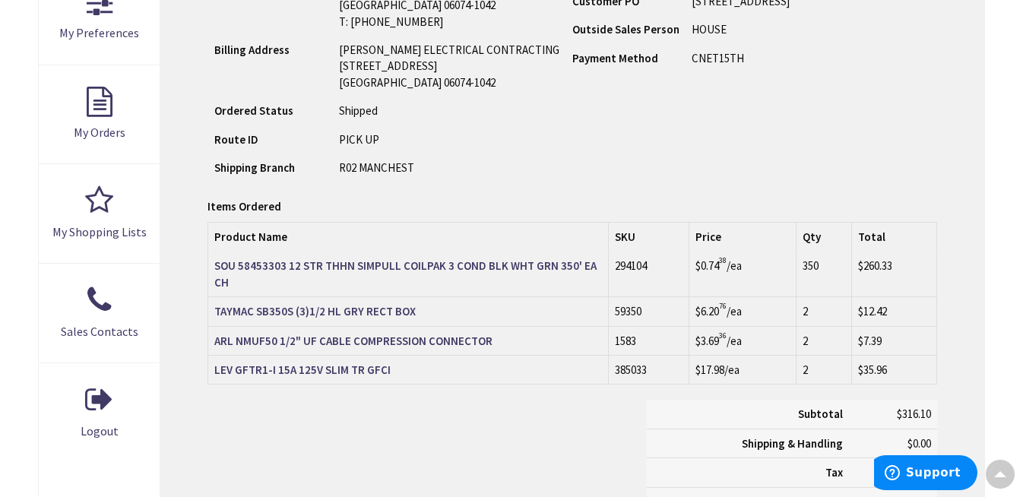
scroll to position [477, 0]
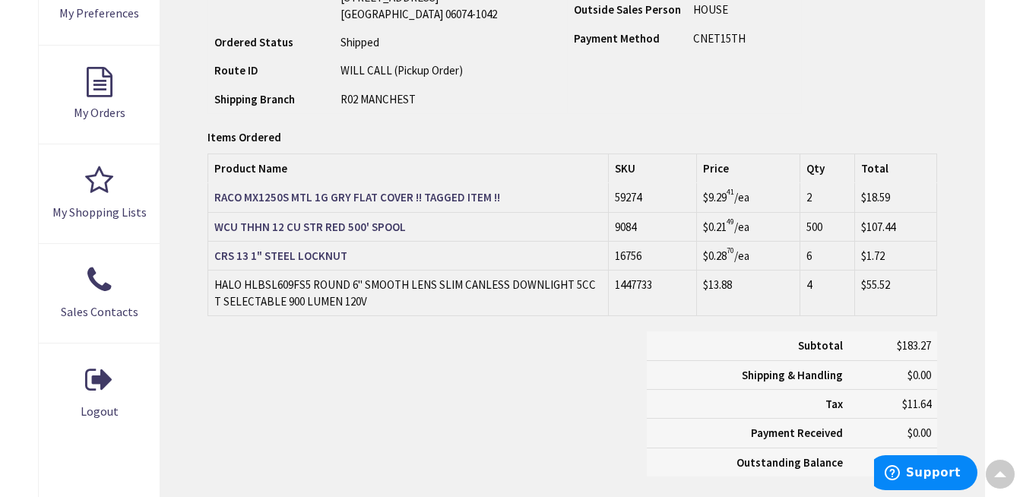
scroll to position [497, 0]
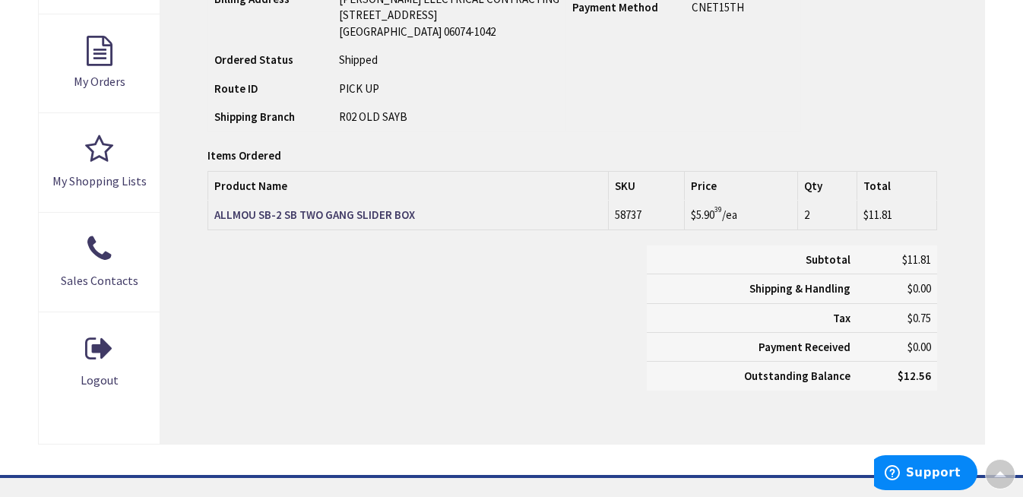
scroll to position [527, 0]
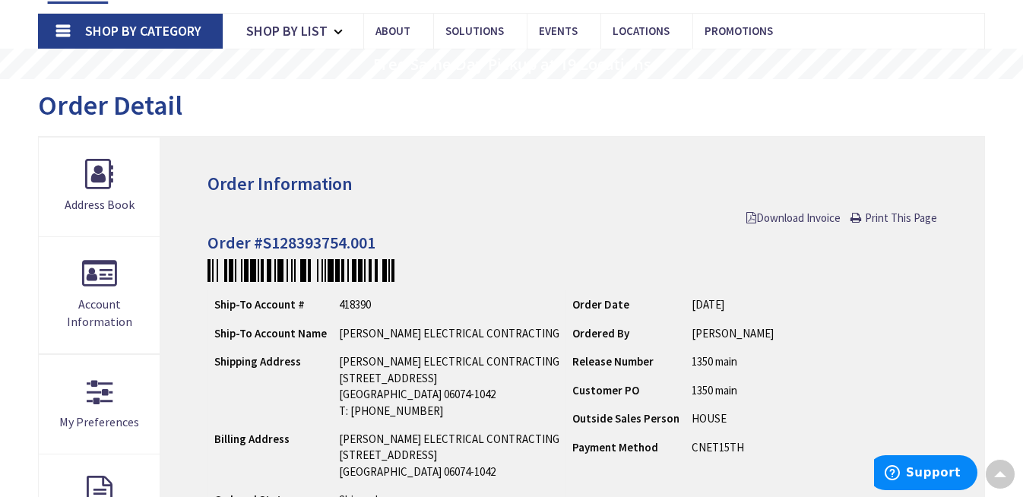
scroll to position [87, 0]
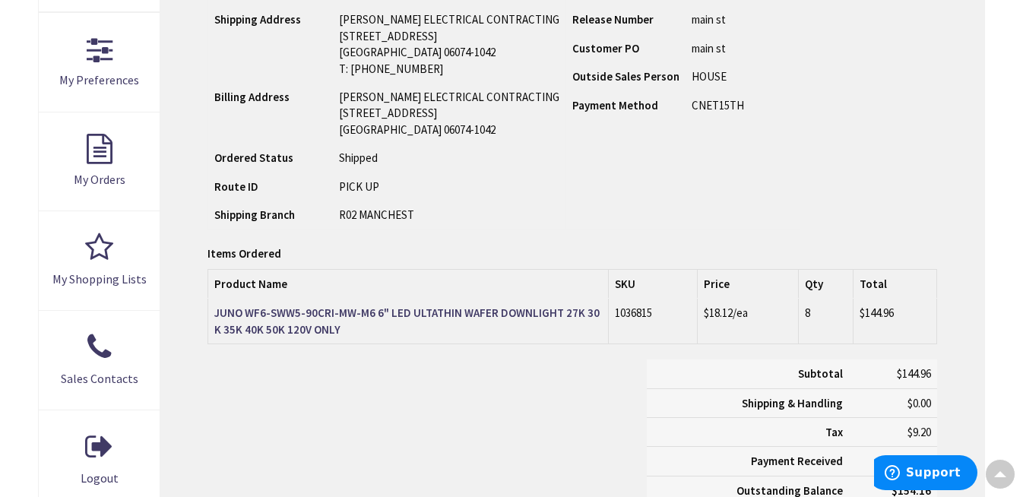
scroll to position [426, 0]
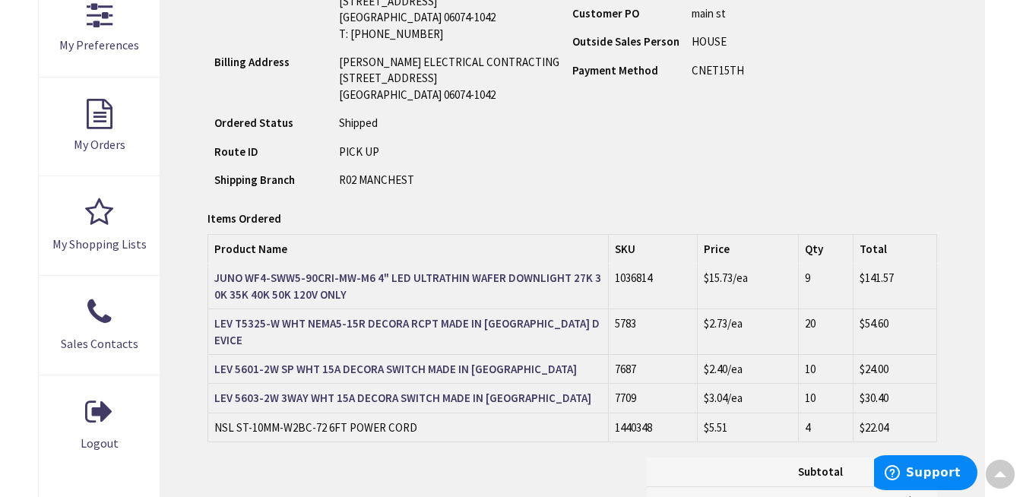
scroll to position [461, 0]
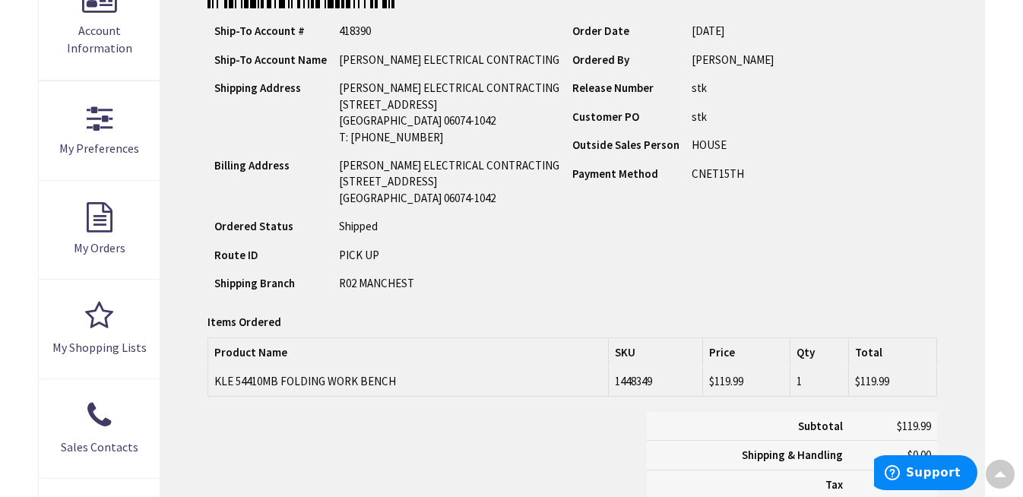
scroll to position [359, 0]
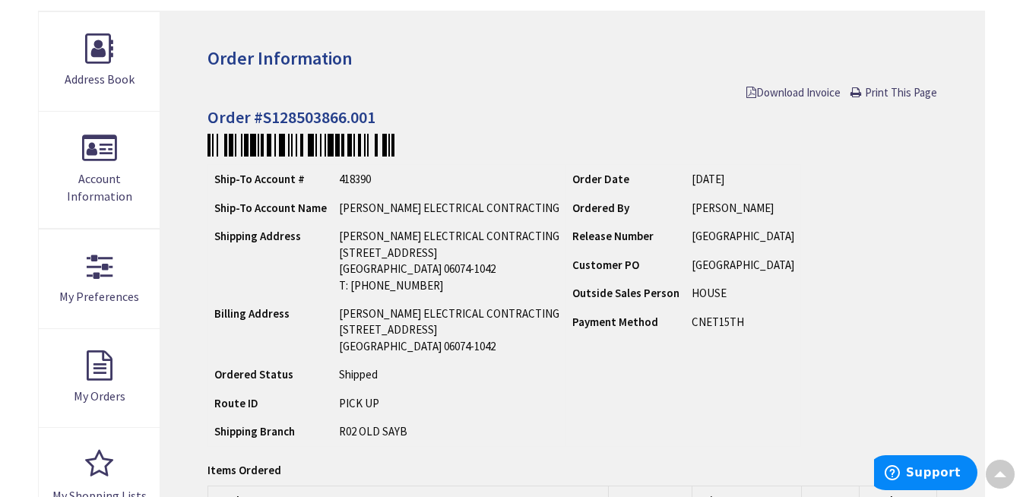
scroll to position [190, 0]
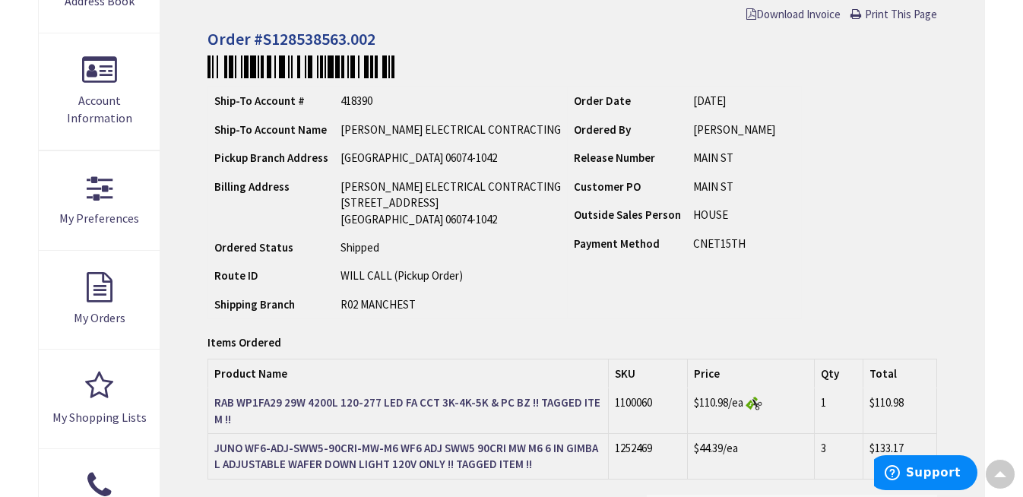
scroll to position [281, 0]
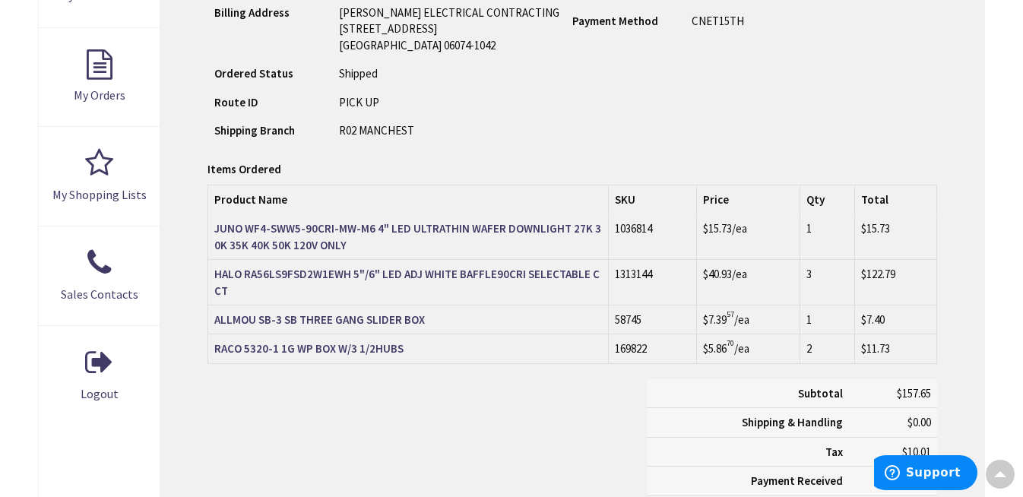
scroll to position [515, 0]
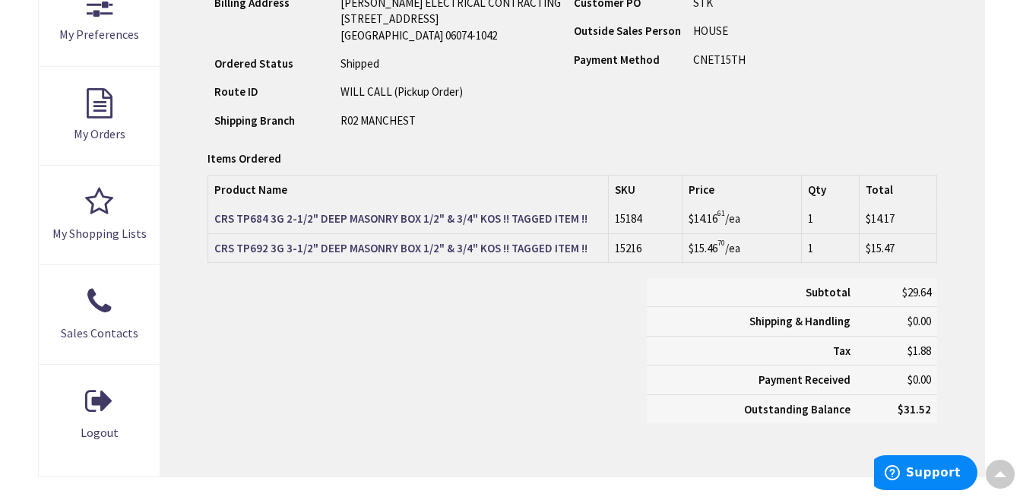
scroll to position [479, 0]
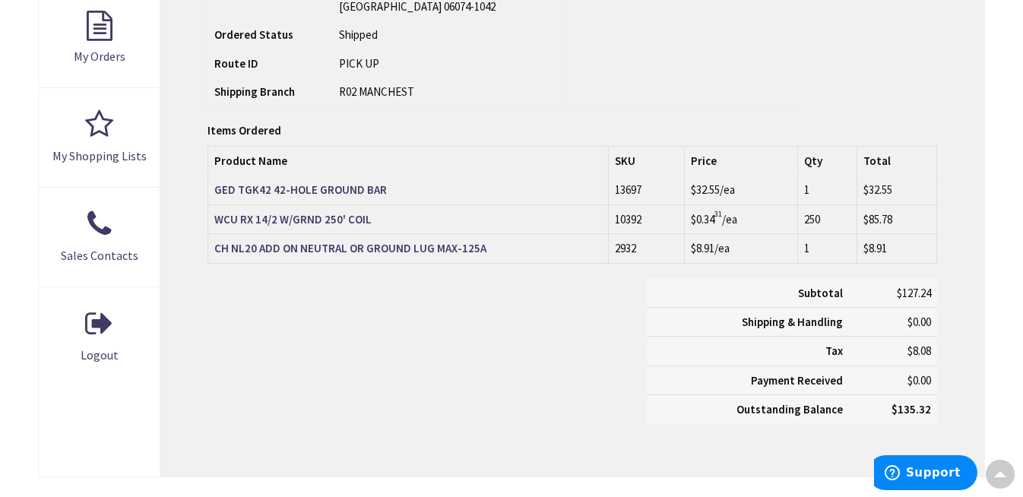
scroll to position [556, 0]
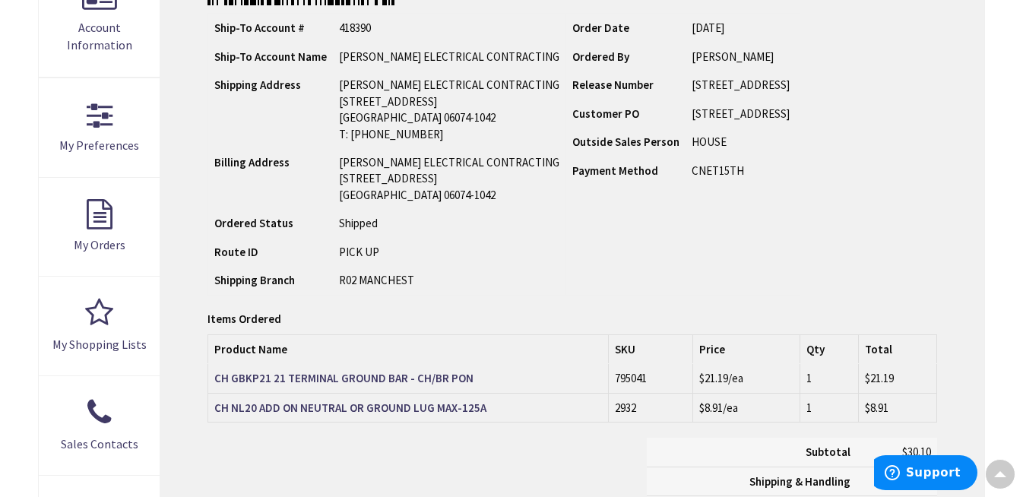
scroll to position [361, 0]
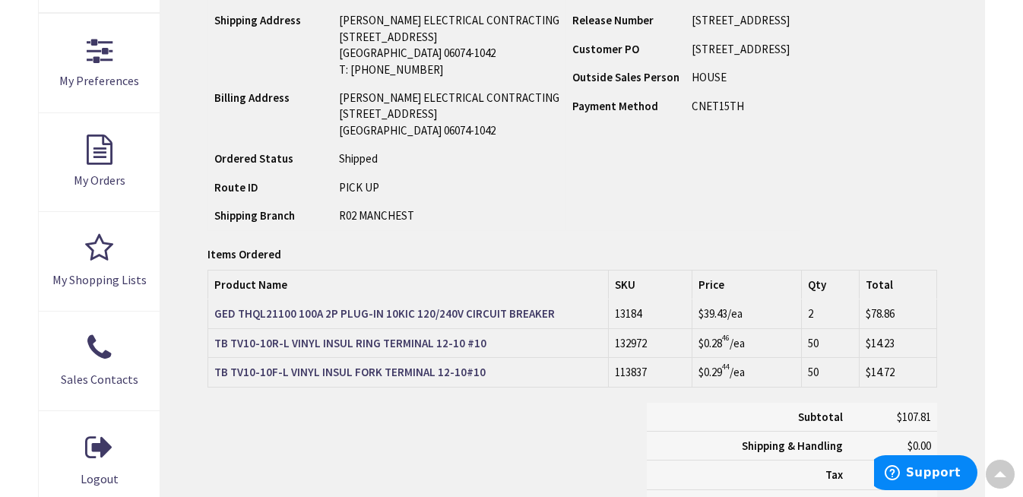
scroll to position [430, 0]
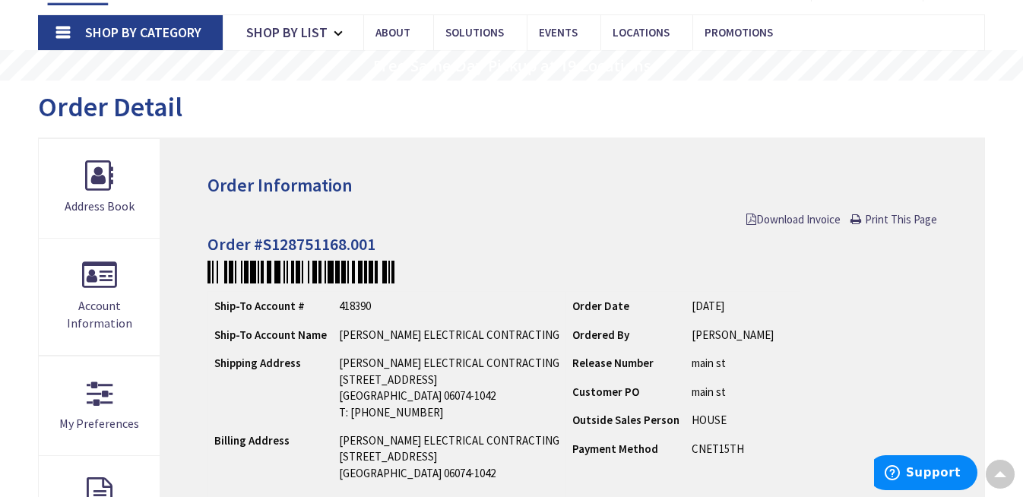
scroll to position [84, 0]
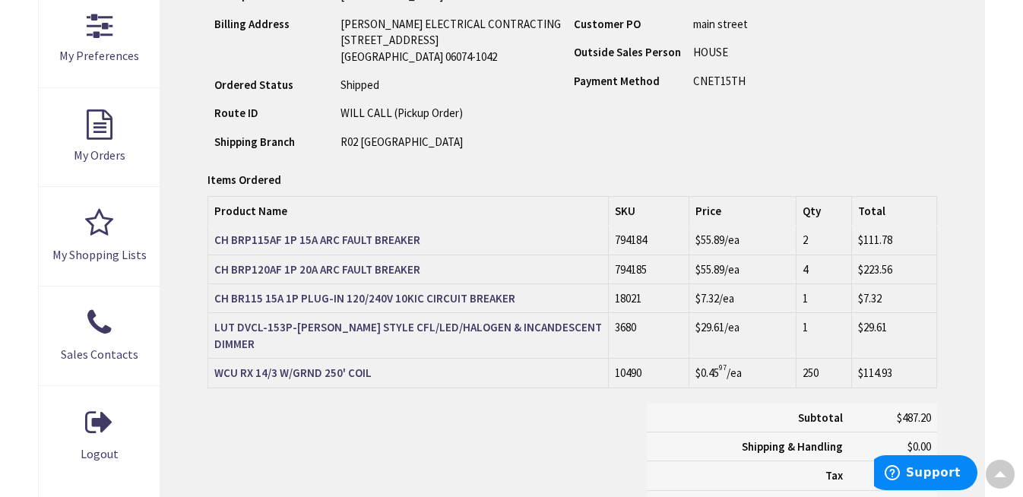
scroll to position [455, 0]
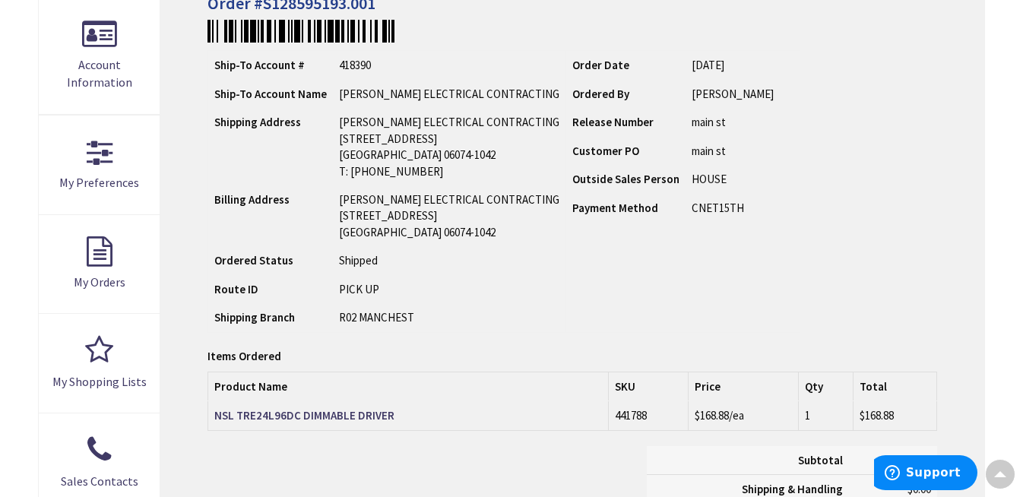
scroll to position [322, 0]
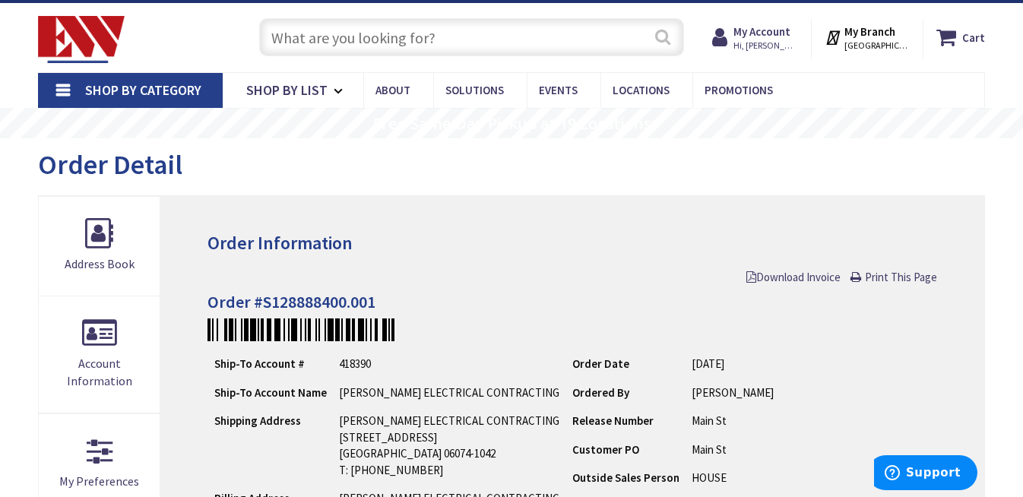
scroll to position [27, 0]
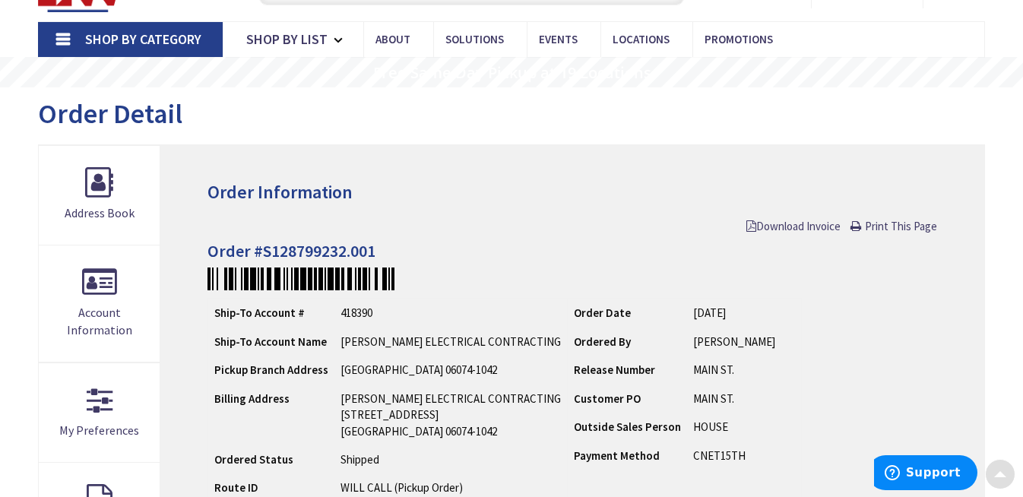
scroll to position [78, 0]
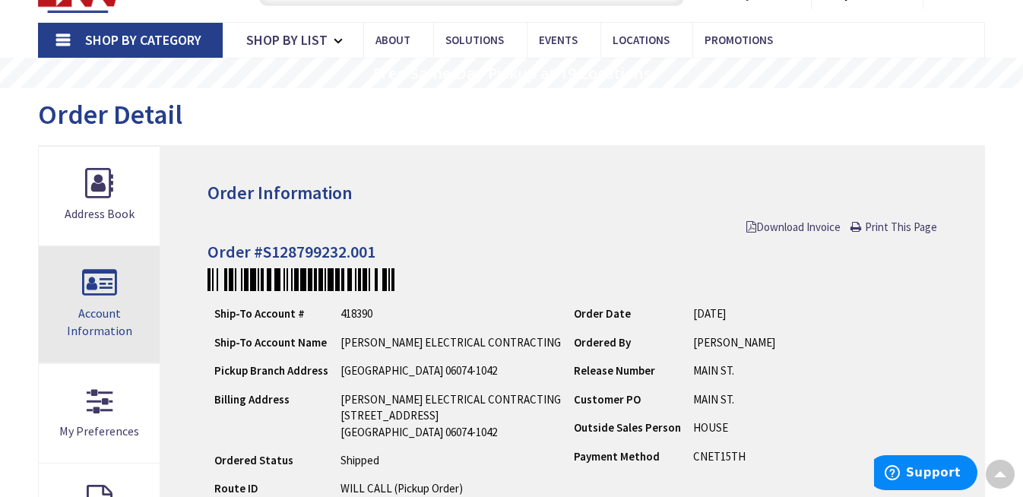
click at [94, 285] on link "Account Information" at bounding box center [99, 304] width 121 height 116
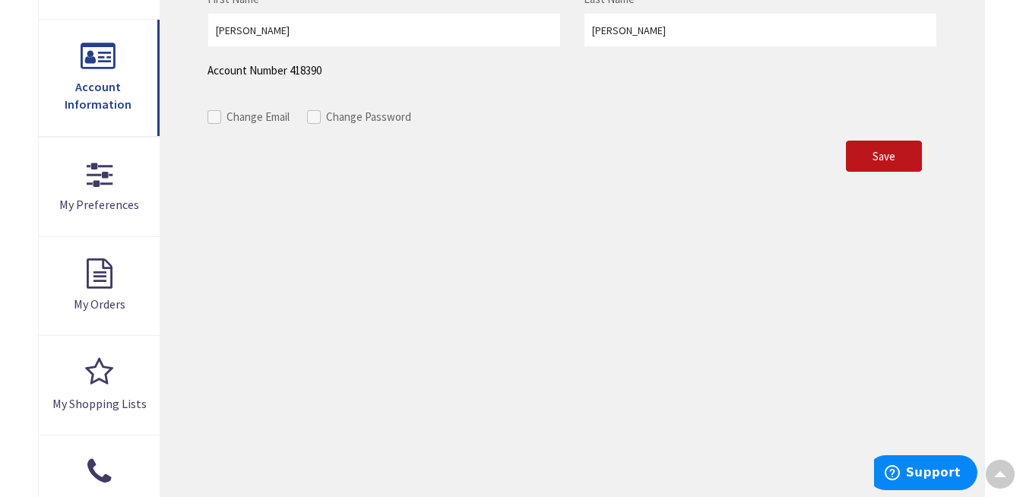
scroll to position [299, 0]
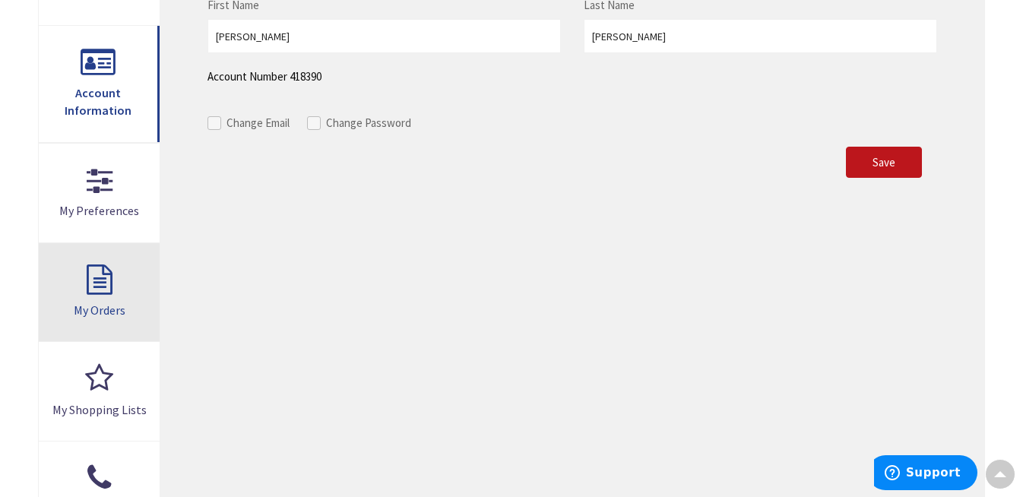
click at [106, 288] on link "My Orders" at bounding box center [99, 292] width 121 height 99
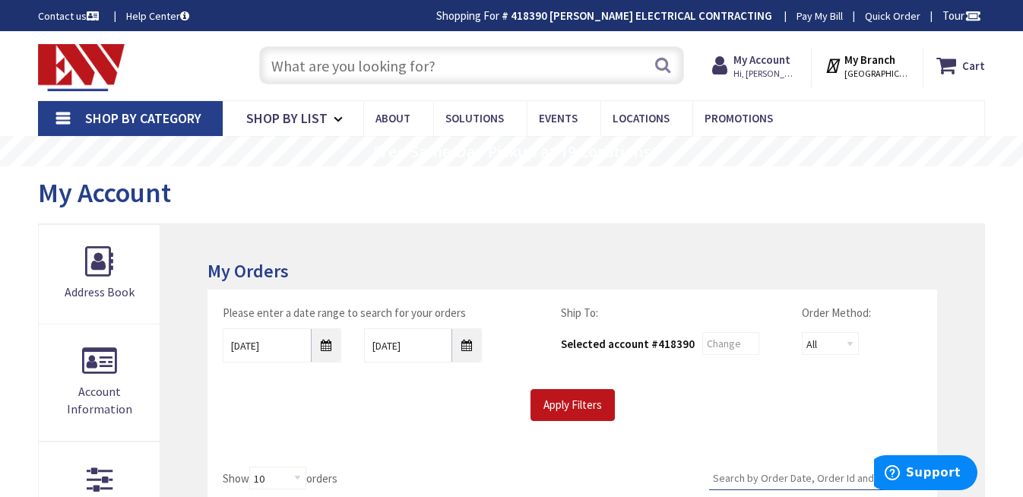
click at [805, 191] on div "My Account" at bounding box center [511, 194] width 947 height 57
